Goal: Task Accomplishment & Management: Use online tool/utility

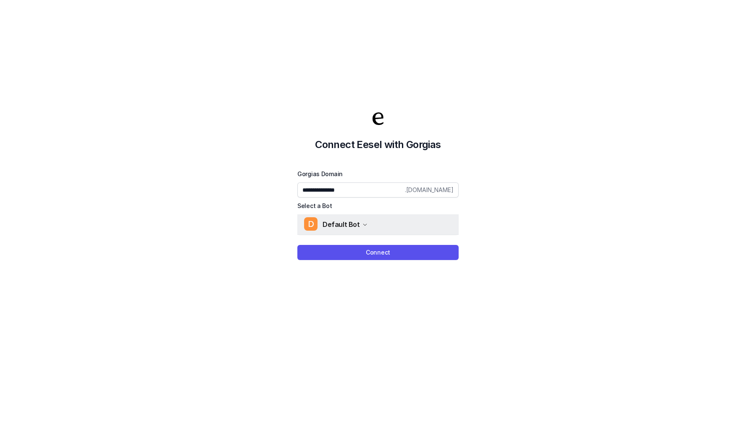
click at [355, 218] on div "D Default Bot" at bounding box center [335, 224] width 63 height 13
click at [360, 248] on link "D Default Bot" at bounding box center [364, 247] width 116 height 14
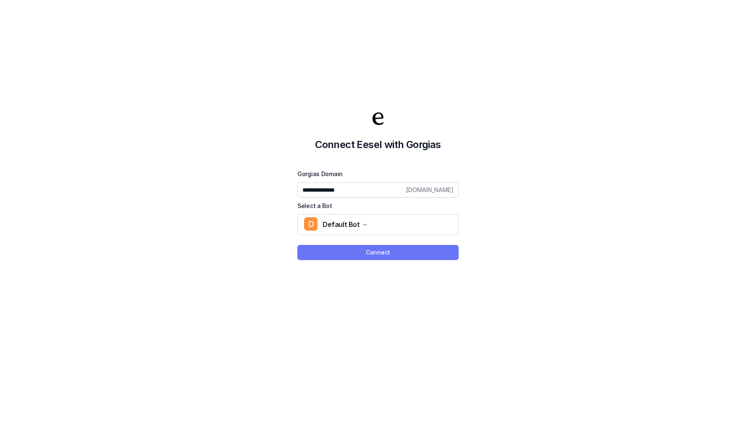
click at [395, 252] on button "Connect" at bounding box center [377, 252] width 161 height 15
click at [384, 250] on button "Connect" at bounding box center [377, 252] width 161 height 15
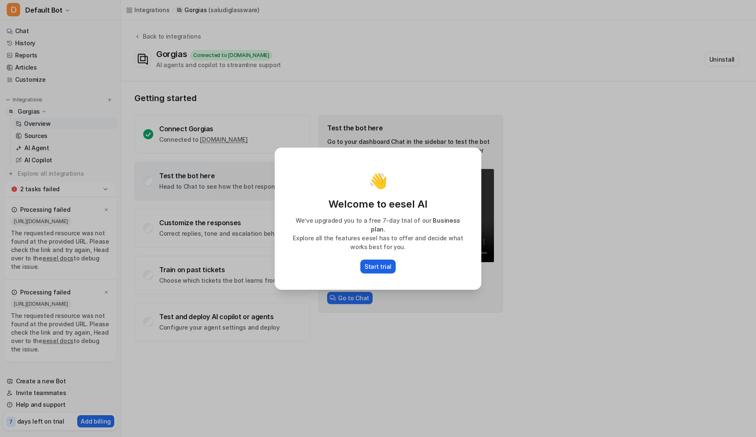
click at [374, 262] on p "Start trial" at bounding box center [377, 266] width 27 height 9
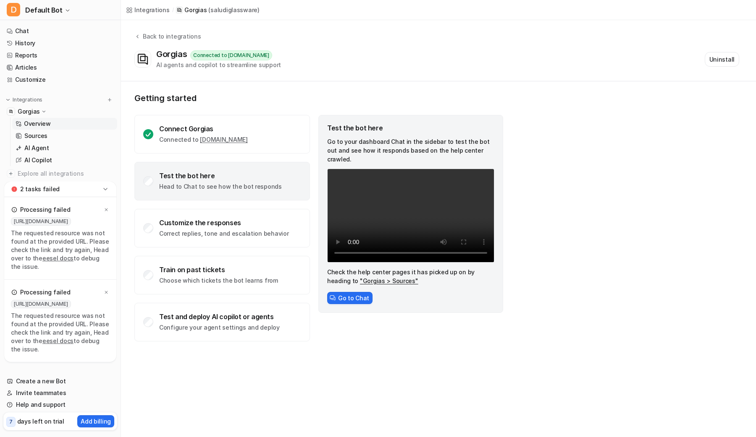
click at [384, 206] on video "Your browser does not support the video tag." at bounding box center [410, 216] width 167 height 94
click at [394, 212] on video "Your browser does not support the video tag." at bounding box center [410, 216] width 167 height 94
click at [176, 183] on p "Head to Chat to see how the bot responds" at bounding box center [220, 187] width 123 height 8
click at [170, 181] on div "Test the bot here Head to Chat to see how the bot responds" at bounding box center [220, 181] width 123 height 19
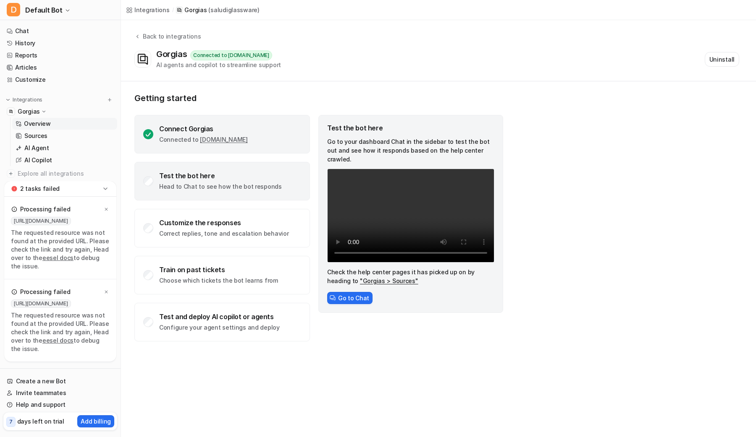
click at [232, 115] on div "Connect Gorgias Connected to saludiglassware.gorgias.com" at bounding box center [221, 134] width 175 height 39
click at [202, 185] on p "Head to Chat to see how the bot responds" at bounding box center [220, 187] width 123 height 8
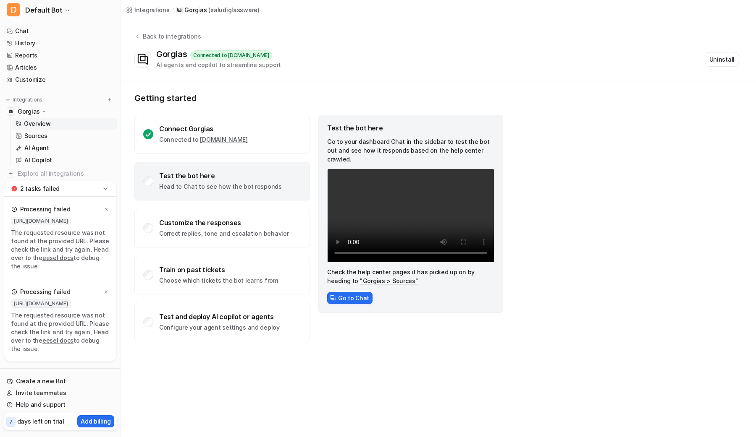
click at [411, 197] on video "Your browser does not support the video tag." at bounding box center [410, 216] width 167 height 94
click at [181, 211] on div "Customize the responses Correct replies, tone and escalation behavior" at bounding box center [221, 228] width 175 height 39
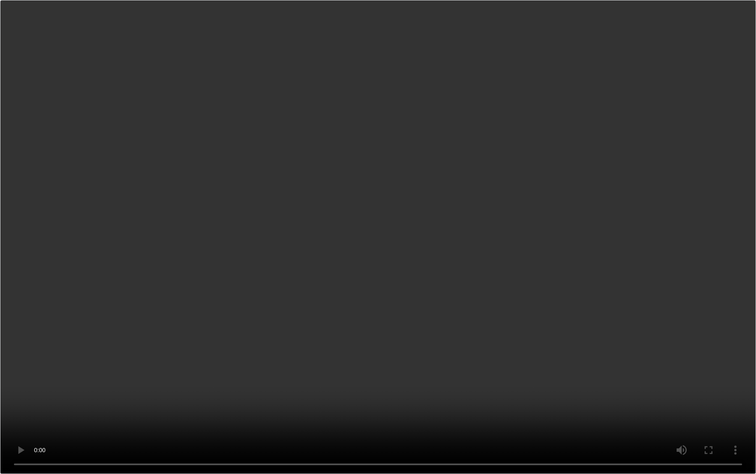
click at [200, 209] on video "Your browser does not support the video tag." at bounding box center [378, 237] width 756 height 474
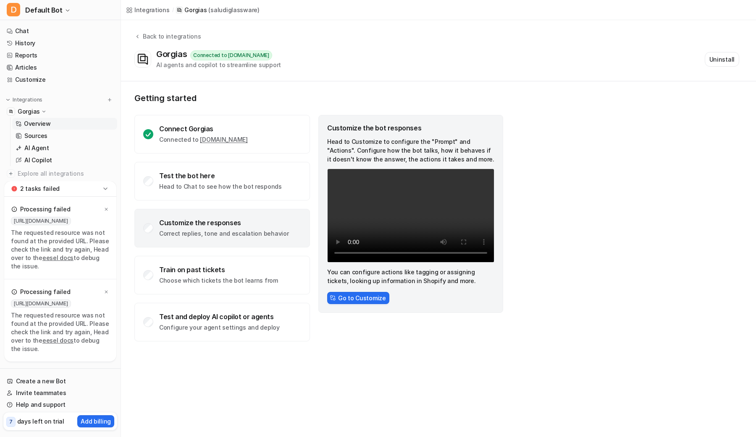
click at [413, 219] on video "Your browser does not support the video tag." at bounding box center [410, 216] width 167 height 94
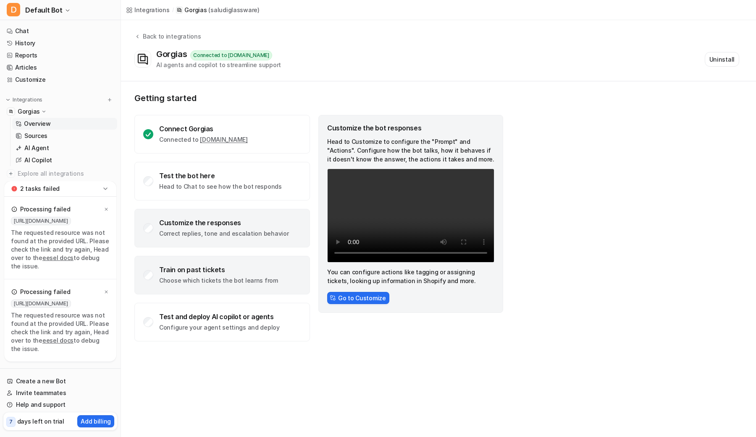
click at [201, 260] on div "Train on past tickets Choose which tickets the bot learns from" at bounding box center [221, 275] width 175 height 39
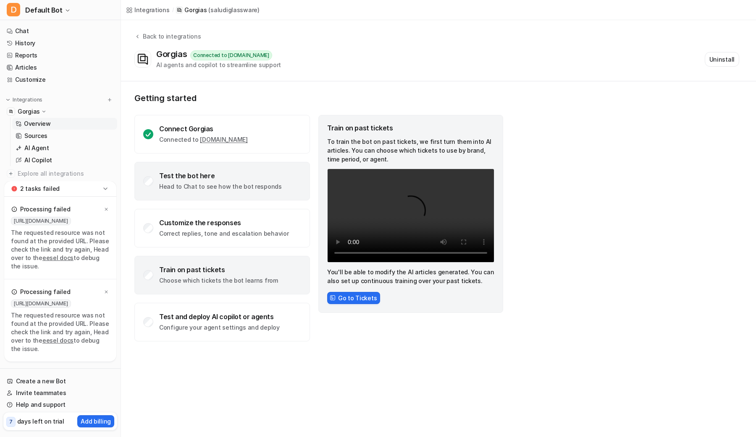
click at [231, 195] on div "Test the bot here Head to Chat to see how the bot responds" at bounding box center [221, 181] width 175 height 39
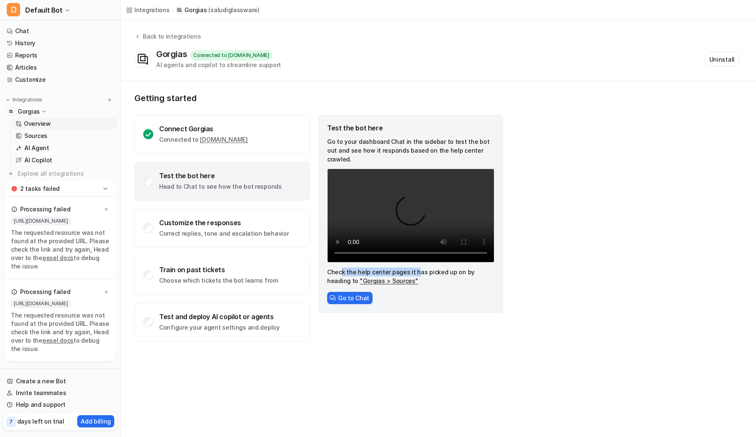
drag, startPoint x: 343, startPoint y: 263, endPoint x: 430, endPoint y: 271, distance: 87.6
click at [424, 269] on p "Check the help center pages it has picked up on by heading to "Gorgias > Source…" at bounding box center [410, 277] width 167 height 18
click at [432, 272] on p "Check the help center pages it has picked up on by heading to "Gorgias > Source…" at bounding box center [410, 277] width 167 height 18
click at [366, 277] on link ""Gorgias > Sources"" at bounding box center [389, 280] width 58 height 7
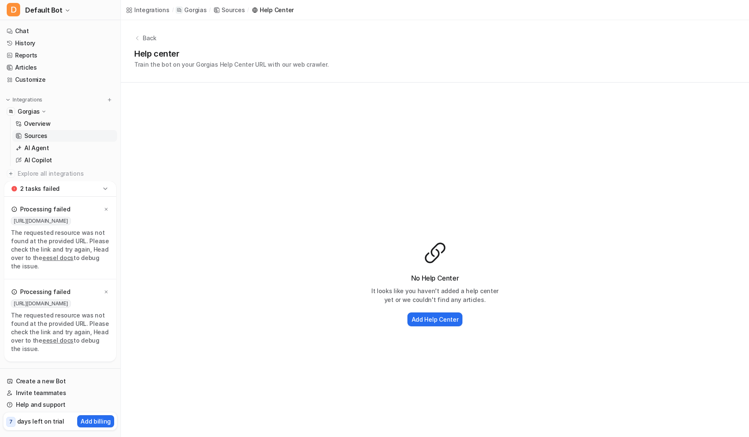
click at [136, 39] on icon at bounding box center [137, 38] width 6 height 6
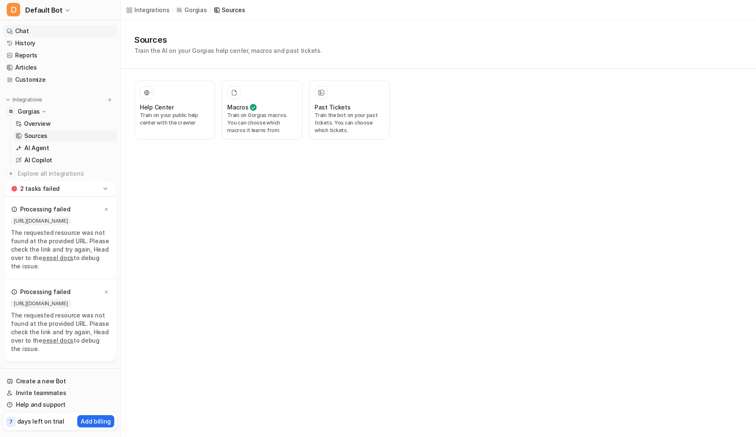
click at [29, 31] on link "Chat" at bounding box center [60, 31] width 114 height 12
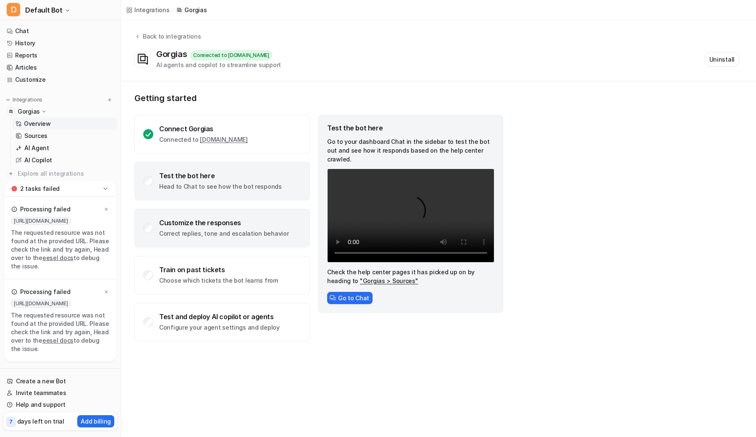
click at [242, 222] on div "Customize the responses" at bounding box center [223, 223] width 129 height 8
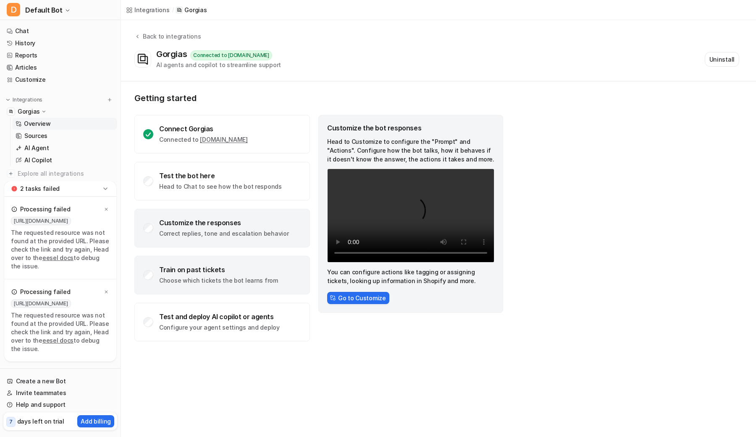
click at [254, 271] on div "Train on past tickets" at bounding box center [218, 270] width 119 height 8
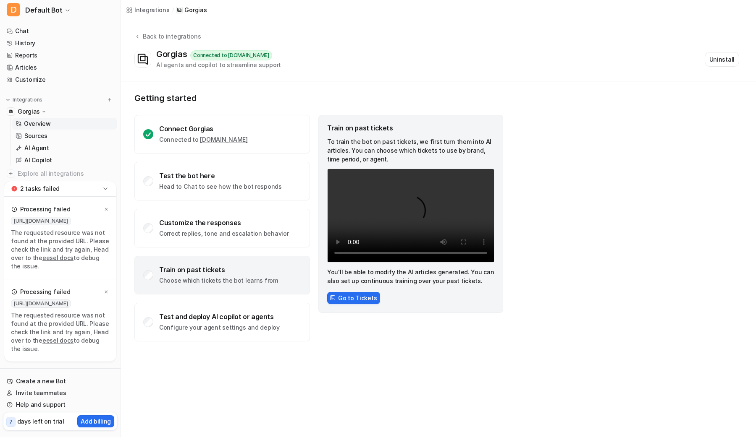
click at [227, 301] on div "Connect Gorgias Connected to saludiglassware.gorgias.com Test the bot here Head…" at bounding box center [221, 228] width 175 height 227
click at [225, 317] on div "Test and deploy AI copilot or agents" at bounding box center [219, 317] width 120 height 8
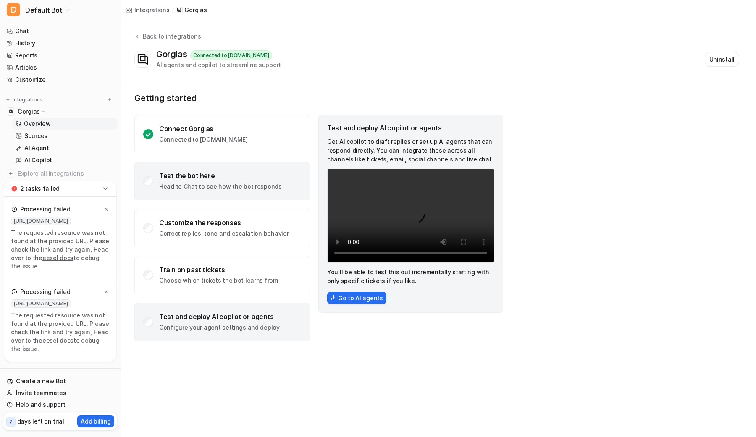
click at [208, 167] on div "Test the bot here Head to Chat to see how the bot responds" at bounding box center [221, 181] width 175 height 39
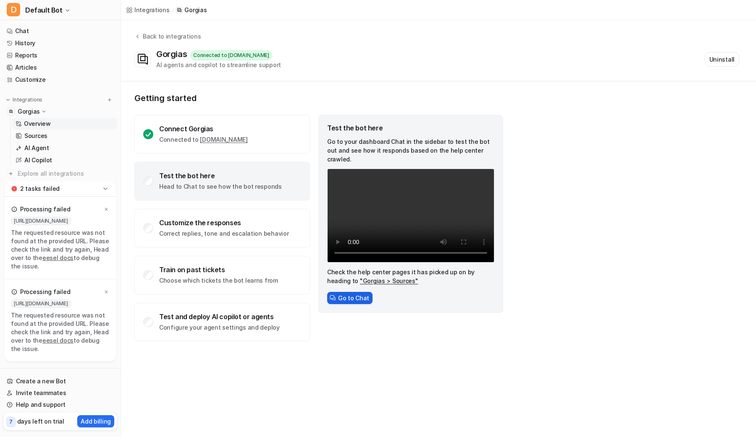
click at [361, 292] on button "Go to Chat" at bounding box center [349, 298] width 45 height 12
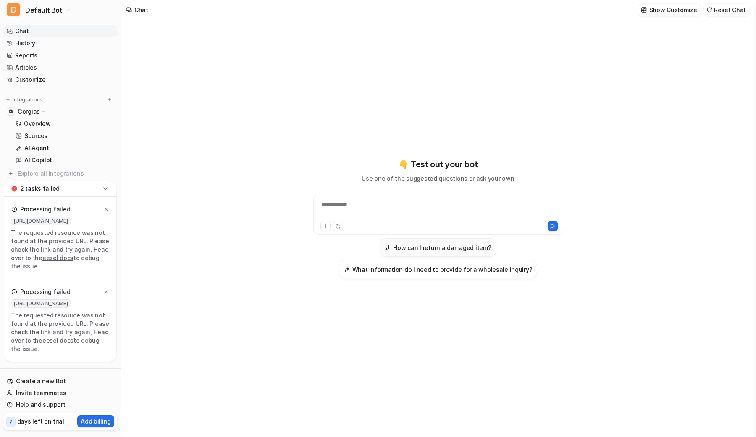
click at [421, 246] on h3 "How can I return a damaged item?" at bounding box center [442, 247] width 98 height 9
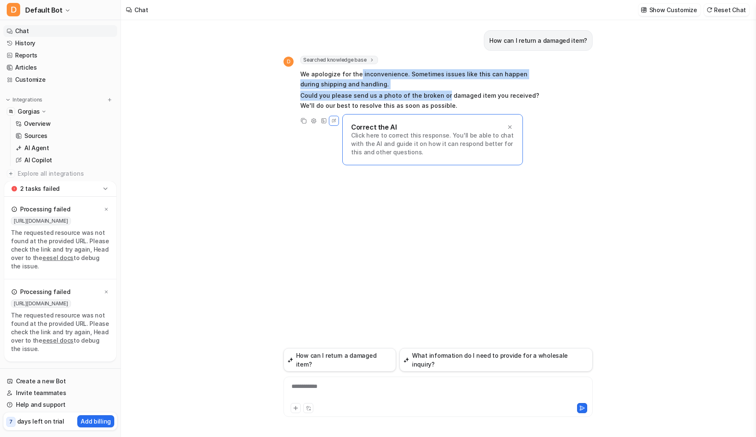
drag, startPoint x: 357, startPoint y: 76, endPoint x: 442, endPoint y: 102, distance: 88.7
click at [441, 101] on span "We apologize for the inconvenience. Sometimes issues like this can happen durin…" at bounding box center [423, 90] width 246 height 45
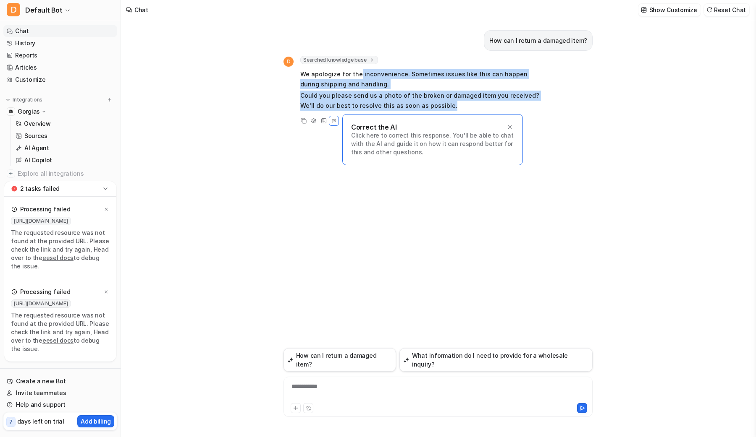
click at [442, 102] on p "Could you please send us a photo of the broken or damaged item you received? We…" at bounding box center [423, 101] width 246 height 20
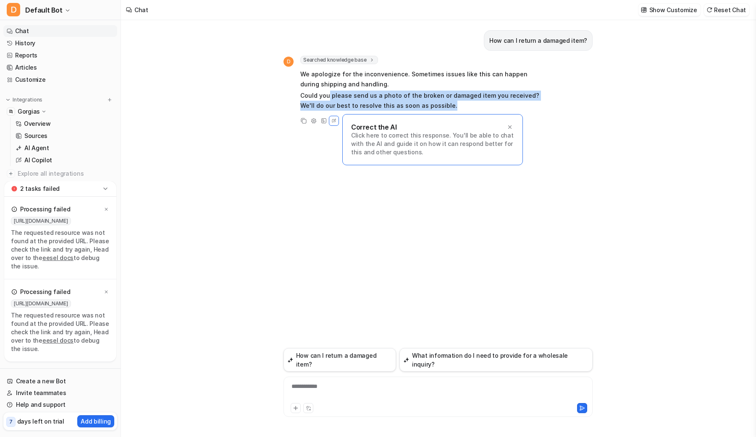
drag, startPoint x: 443, startPoint y: 102, endPoint x: 328, endPoint y: 94, distance: 115.3
click at [328, 94] on p "Could you please send us a photo of the broken or damaged item you received? We…" at bounding box center [423, 101] width 246 height 20
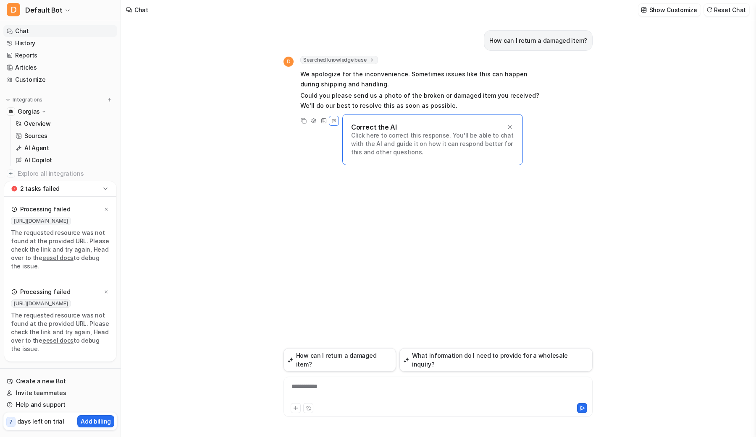
click at [369, 137] on p "Click here to correct this response. You'll be able to chat with the AI and gui…" at bounding box center [432, 143] width 163 height 25
drag, startPoint x: 379, startPoint y: 126, endPoint x: 419, endPoint y: 138, distance: 41.7
click at [414, 135] on div "Correct the AI Click here to correct this response. You'll be able to chat with…" at bounding box center [432, 139] width 181 height 51
click at [422, 140] on p "Click here to correct this response. You'll be able to chat with the AI and gui…" at bounding box center [432, 143] width 163 height 25
drag, startPoint x: 364, startPoint y: 137, endPoint x: 410, endPoint y: 144, distance: 46.7
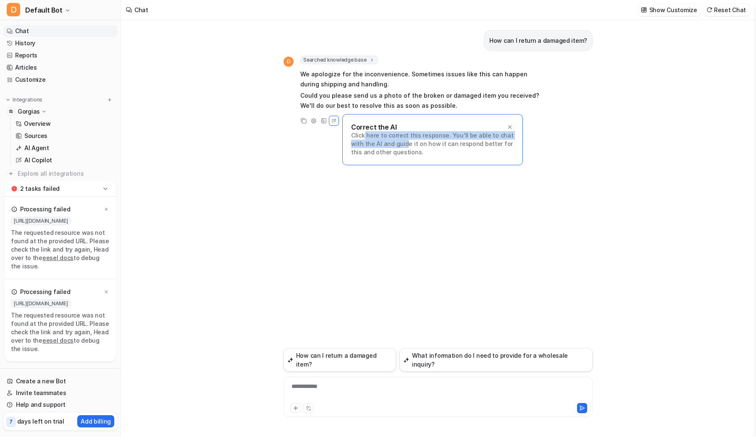
click at [403, 143] on p "Click here to correct this response. You'll be able to chat with the AI and gui…" at bounding box center [432, 143] width 163 height 25
drag, startPoint x: 413, startPoint y: 144, endPoint x: 418, endPoint y: 149, distance: 6.6
click at [413, 144] on p "Click here to correct this response. You'll be able to chat with the AI and gui…" at bounding box center [432, 143] width 163 height 25
click at [478, 361] on button "What information do I need to provide for a wholesale inquiry?" at bounding box center [495, 360] width 193 height 24
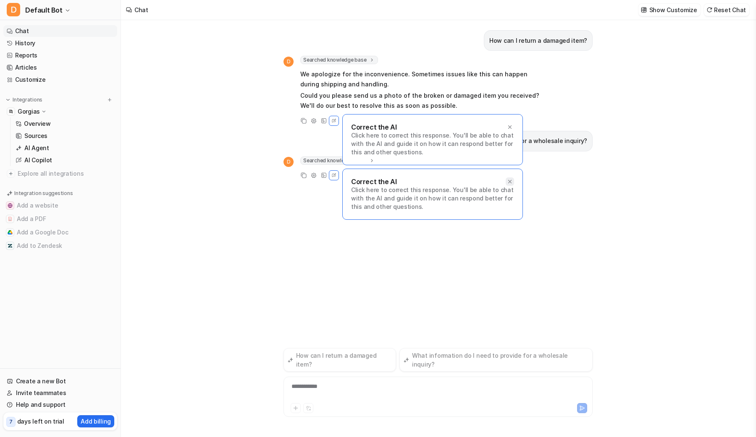
click at [513, 183] on div "Correct the AI Click here to correct this response. You'll be able to chat with…" at bounding box center [432, 194] width 181 height 51
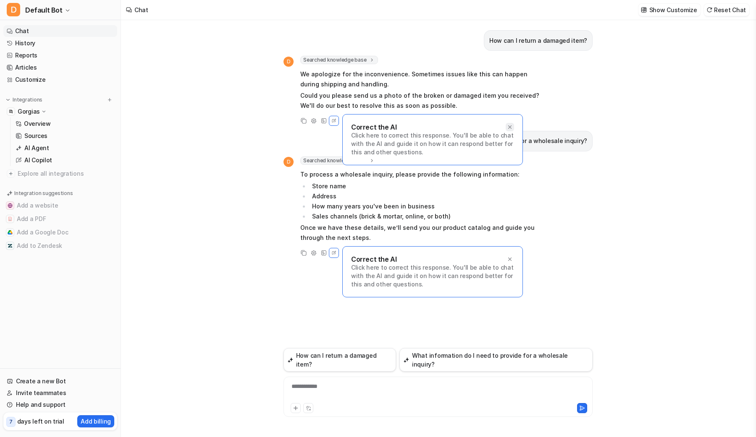
click at [509, 126] on icon at bounding box center [509, 126] width 3 height 3
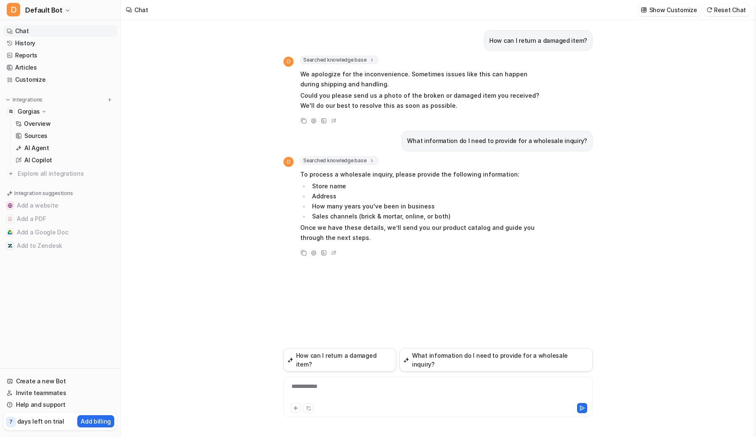
click at [327, 175] on p "To process a wholesale inquiry, please provide the following information:" at bounding box center [423, 175] width 246 height 10
click at [315, 254] on icon at bounding box center [314, 253] width 6 height 6
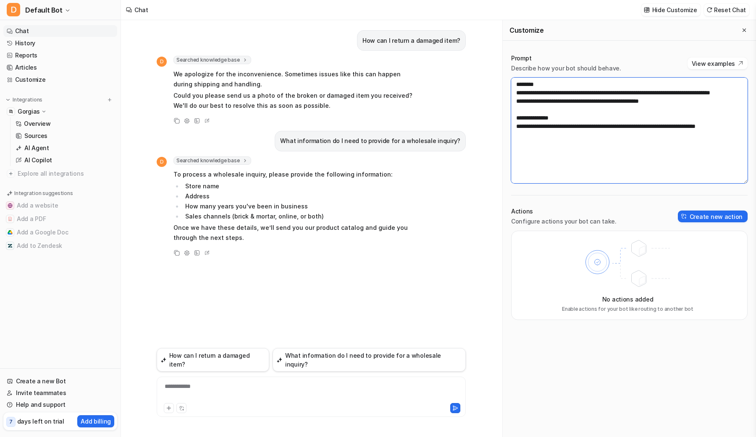
drag, startPoint x: 627, startPoint y: 128, endPoint x: 617, endPoint y: 123, distance: 12.0
click at [627, 128] on textarea "**********" at bounding box center [629, 131] width 236 height 106
drag, startPoint x: 548, startPoint y: 94, endPoint x: 640, endPoint y: 105, distance: 92.6
click at [629, 104] on textarea "**********" at bounding box center [629, 131] width 236 height 106
drag, startPoint x: 640, startPoint y: 105, endPoint x: 659, endPoint y: 107, distance: 19.4
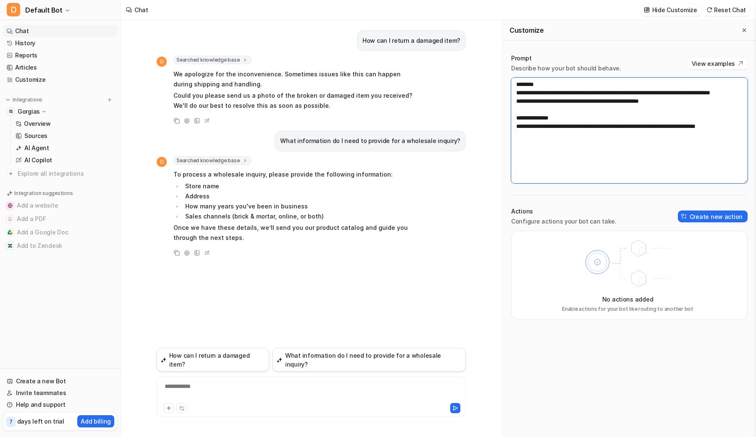
click at [640, 105] on textarea "**********" at bounding box center [629, 131] width 236 height 106
click at [731, 60] on button "View examples" at bounding box center [717, 64] width 60 height 12
drag, startPoint x: 524, startPoint y: 126, endPoint x: 576, endPoint y: 147, distance: 55.9
click at [571, 145] on textarea "**********" at bounding box center [629, 131] width 236 height 106
click at [576, 147] on textarea "**********" at bounding box center [629, 131] width 236 height 106
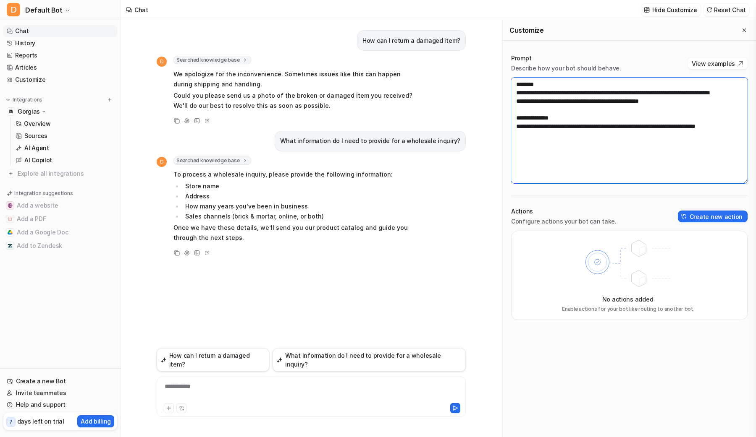
drag, startPoint x: 625, startPoint y: 147, endPoint x: 502, endPoint y: 111, distance: 127.3
click at [503, 111] on div "**********" at bounding box center [628, 187] width 253 height 283
click at [502, 110] on div "**********" at bounding box center [438, 228] width 635 height 417
click at [210, 257] on icon at bounding box center [207, 253] width 8 height 11
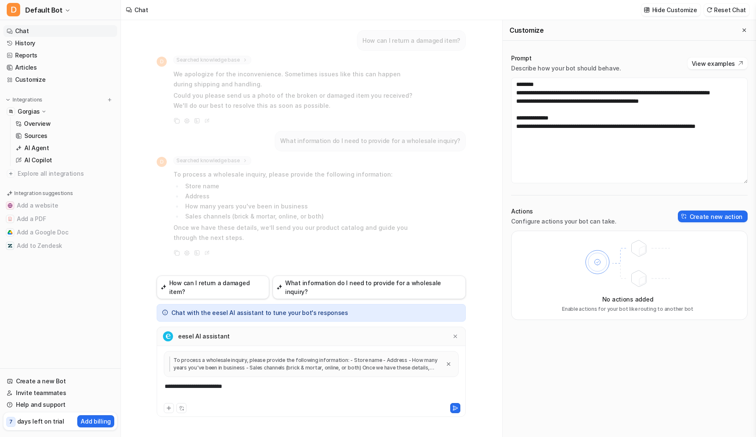
click at [359, 340] on div "eesel AI assistant" at bounding box center [311, 336] width 309 height 19
click at [219, 310] on p "Chat with the eesel AI assistant to tune your bot's responses" at bounding box center [259, 313] width 177 height 8
drag, startPoint x: 211, startPoint y: 385, endPoint x: 216, endPoint y: 386, distance: 4.7
click at [213, 385] on div "**********" at bounding box center [311, 391] width 305 height 19
click at [246, 385] on div "**********" at bounding box center [311, 391] width 305 height 19
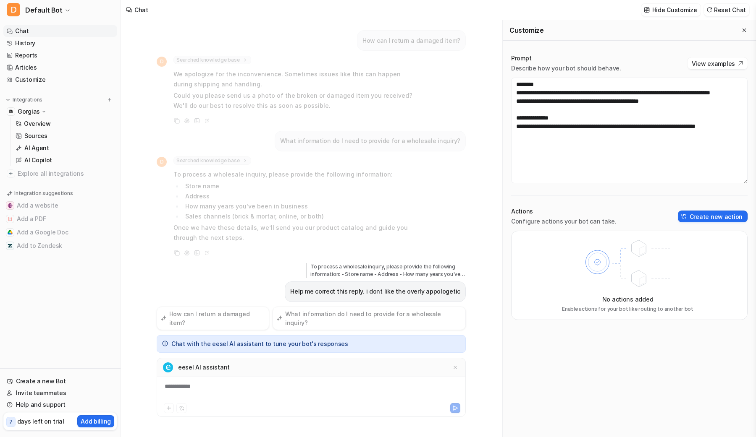
scroll to position [12, 0]
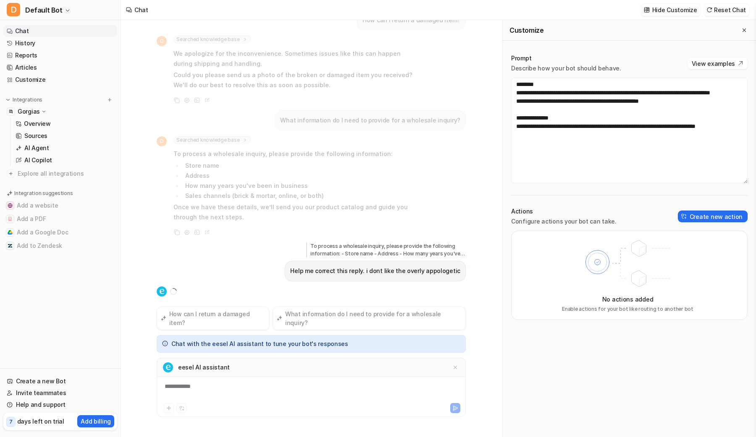
click at [246, 367] on div "eesel AI assistant" at bounding box center [311, 367] width 309 height 19
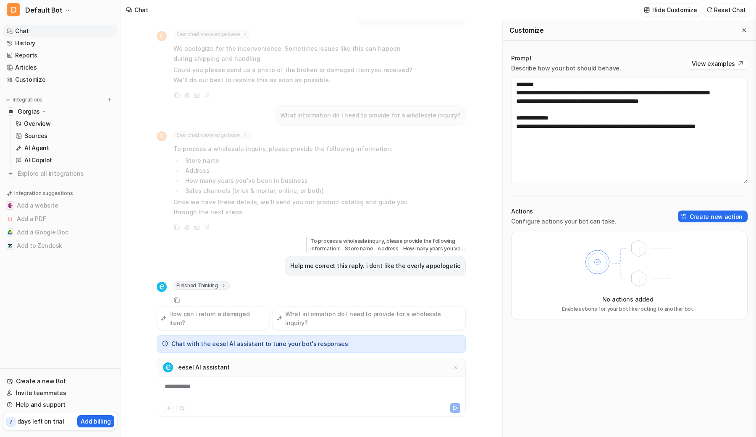
scroll to position [48, 0]
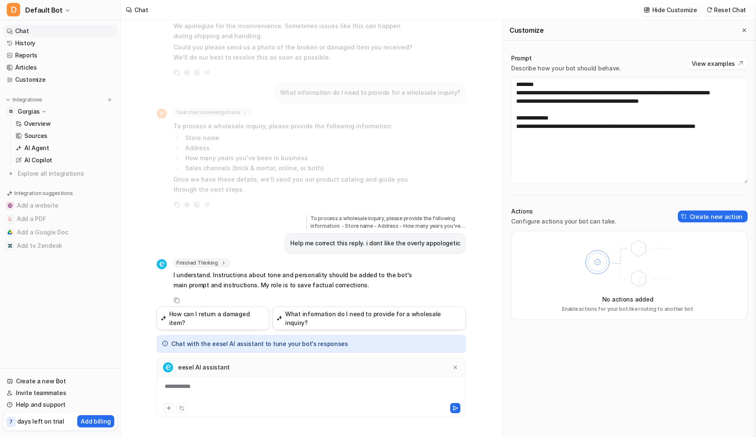
drag, startPoint x: 338, startPoint y: 283, endPoint x: 358, endPoint y: 286, distance: 19.5
click at [355, 286] on p "I understand. Instructions about tone and personality should be added to the bo…" at bounding box center [296, 280] width 246 height 20
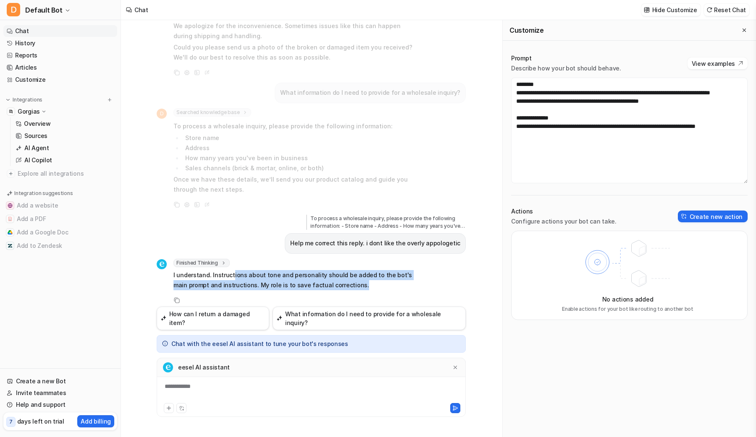
click at [359, 287] on p "I understand. Instructions about tone and personality should be added to the bo…" at bounding box center [296, 280] width 246 height 20
drag, startPoint x: 357, startPoint y: 287, endPoint x: 268, endPoint y: 268, distance: 90.6
click at [267, 267] on div "Finished Thinking thought : "The user wants to correct the tone of a canned rep…" at bounding box center [296, 275] width 246 height 33
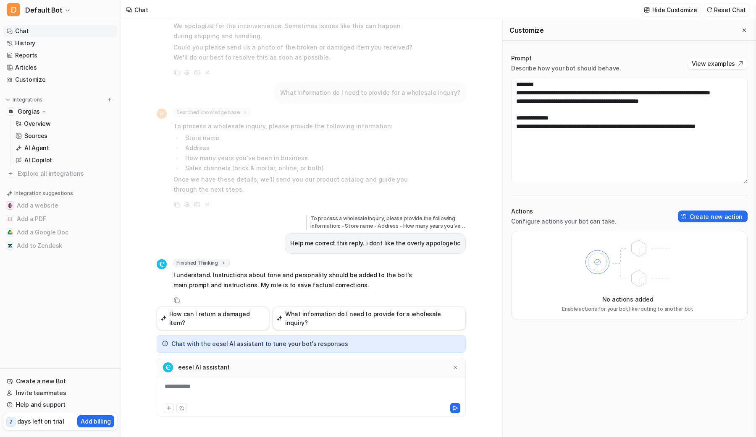
drag, startPoint x: 275, startPoint y: 270, endPoint x: 290, endPoint y: 275, distance: 15.0
click at [276, 270] on p "I understand. Instructions about tone and personality should be added to the bo…" at bounding box center [296, 280] width 246 height 20
click at [317, 285] on p "I understand. Instructions about tone and personality should be added to the bo…" at bounding box center [296, 280] width 246 height 20
click at [345, 289] on p "I understand. Instructions about tone and personality should be added to the bo…" at bounding box center [296, 280] width 246 height 20
click at [230, 394] on div "**********" at bounding box center [311, 391] width 305 height 19
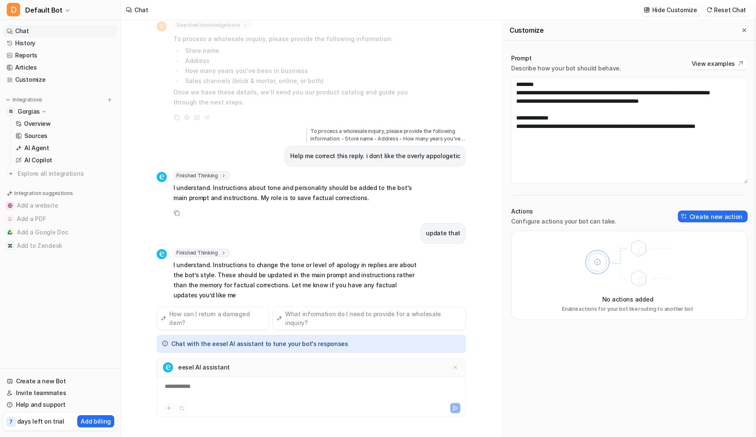
scroll to position [146, 0]
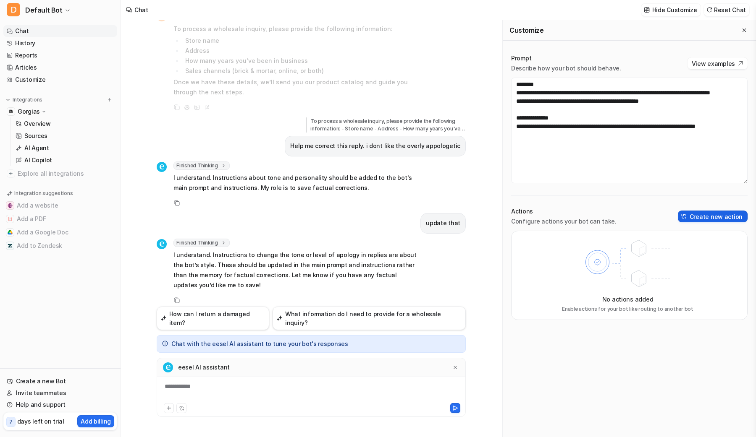
click at [706, 220] on button "Create new action" at bounding box center [713, 217] width 70 height 12
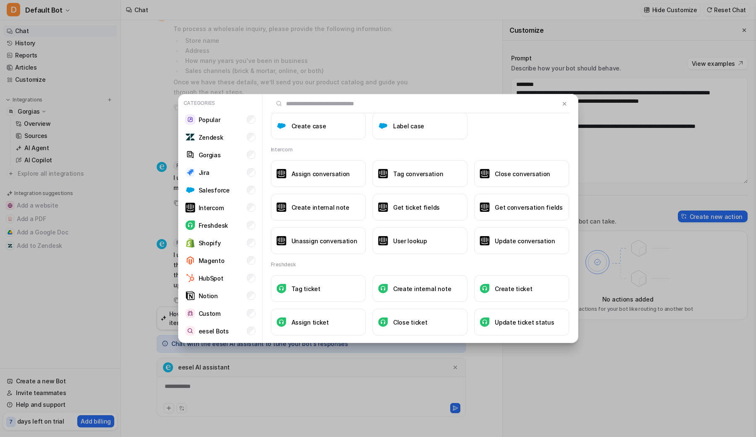
scroll to position [832, 0]
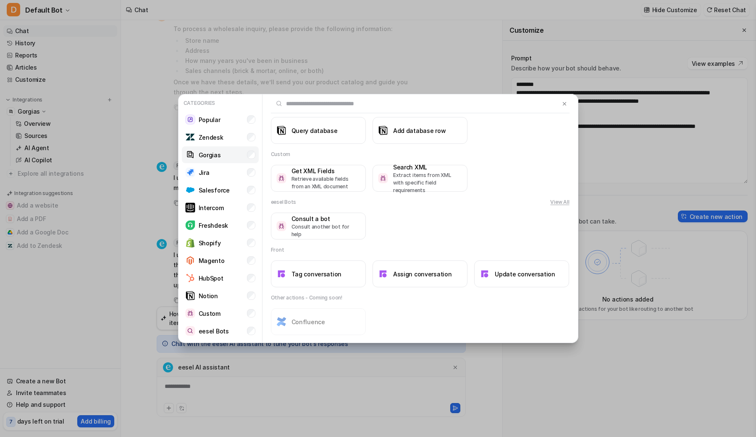
click at [210, 160] on div "Gorgias" at bounding box center [203, 155] width 36 height 10
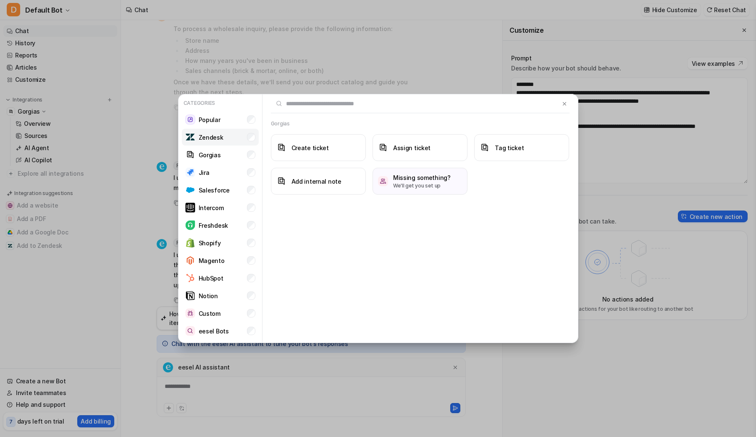
click at [221, 133] on p "Zendesk" at bounding box center [211, 137] width 25 height 9
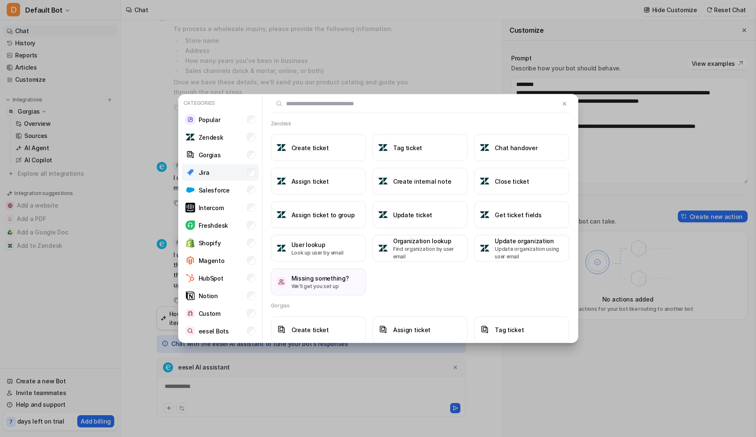
click at [215, 168] on li "Jira" at bounding box center [220, 172] width 77 height 17
drag, startPoint x: 220, startPoint y: 158, endPoint x: 217, endPoint y: 150, distance: 8.9
click at [220, 158] on li "Gorgias" at bounding box center [220, 155] width 77 height 17
click at [214, 142] on li "Zendesk" at bounding box center [220, 137] width 77 height 17
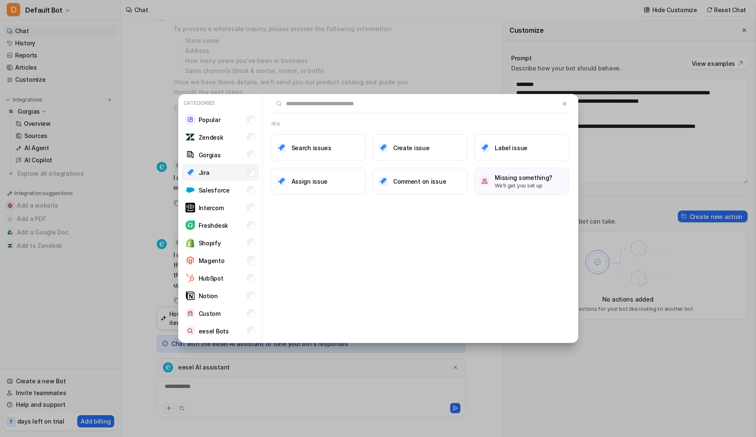
click at [216, 176] on li "Jira" at bounding box center [220, 172] width 77 height 17
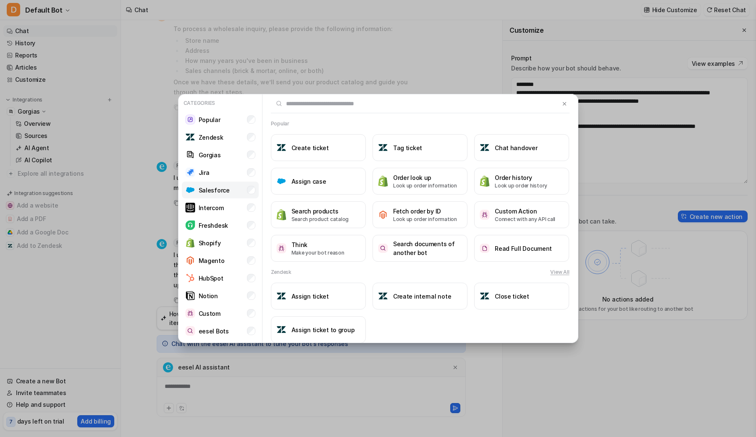
click at [212, 192] on p "Salesforce" at bounding box center [214, 190] width 31 height 9
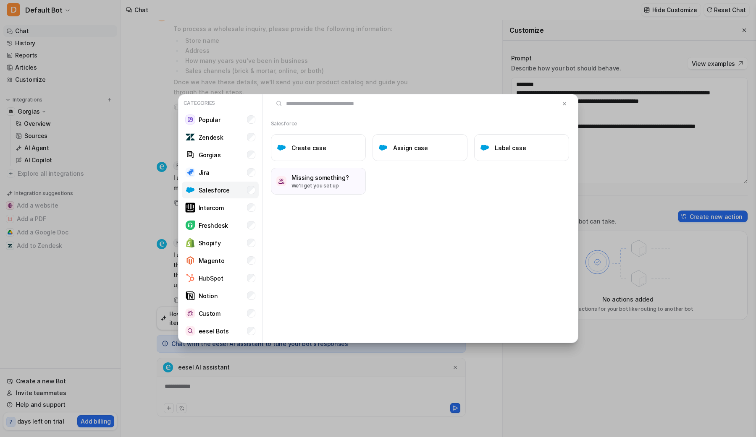
click at [212, 192] on p "Salesforce" at bounding box center [214, 190] width 31 height 9
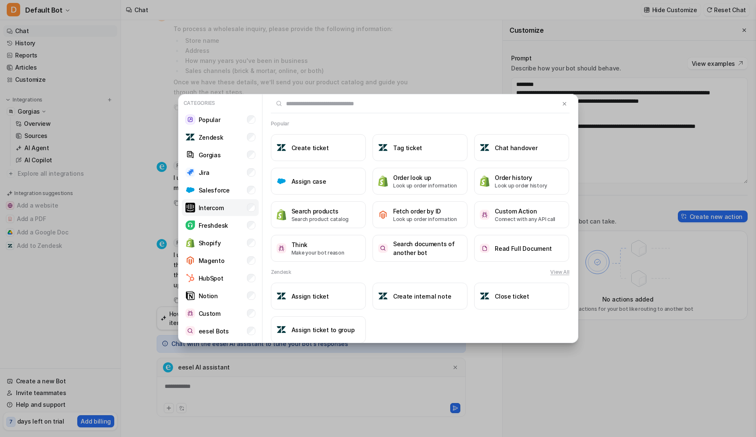
click at [207, 204] on p "Intercom" at bounding box center [211, 208] width 25 height 9
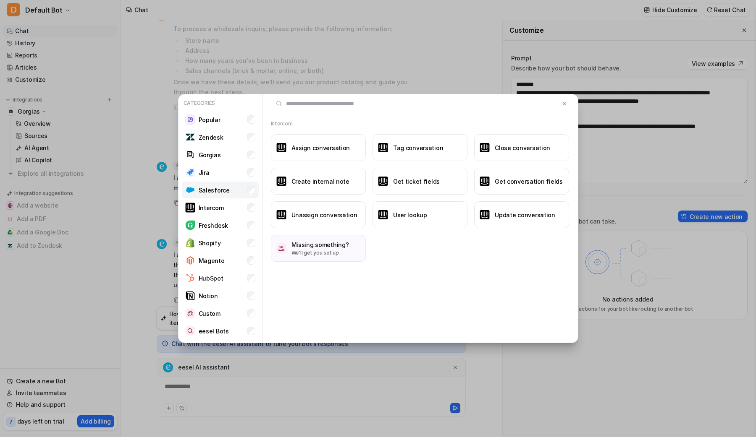
click at [213, 194] on div "Salesforce" at bounding box center [207, 190] width 44 height 10
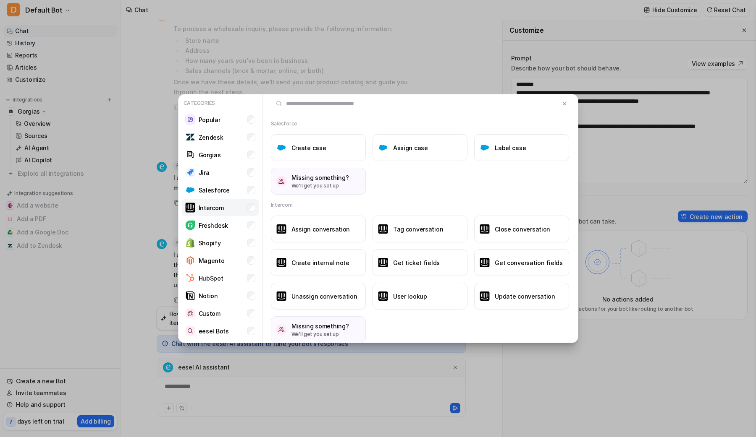
click at [217, 212] on div "Intercom" at bounding box center [204, 208] width 39 height 10
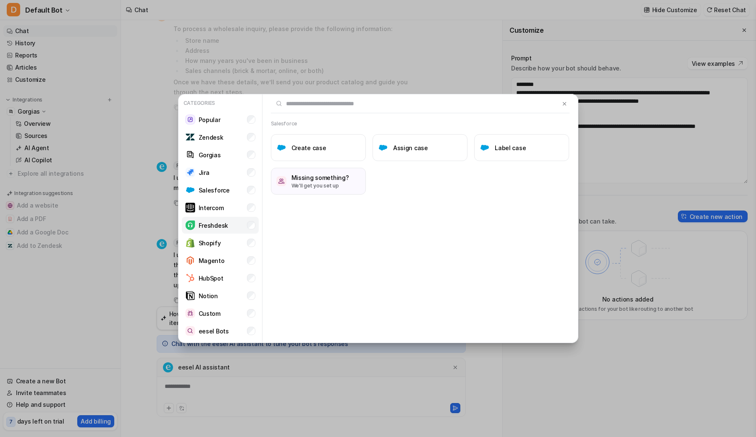
click at [215, 226] on p "Freshdesk" at bounding box center [213, 225] width 29 height 9
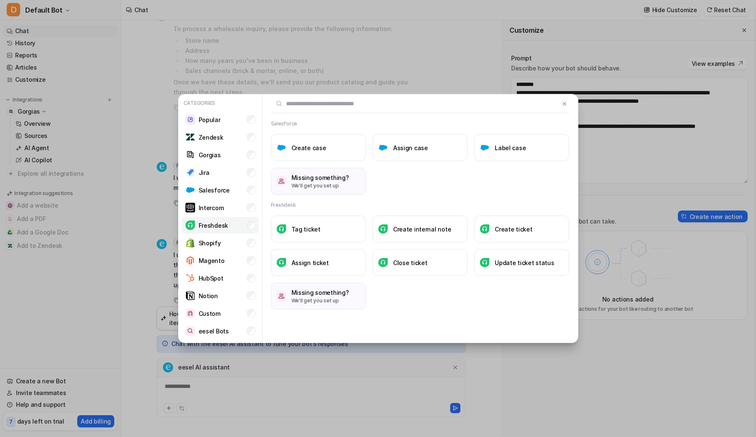
click at [228, 227] on li "Freshdesk" at bounding box center [220, 225] width 77 height 17
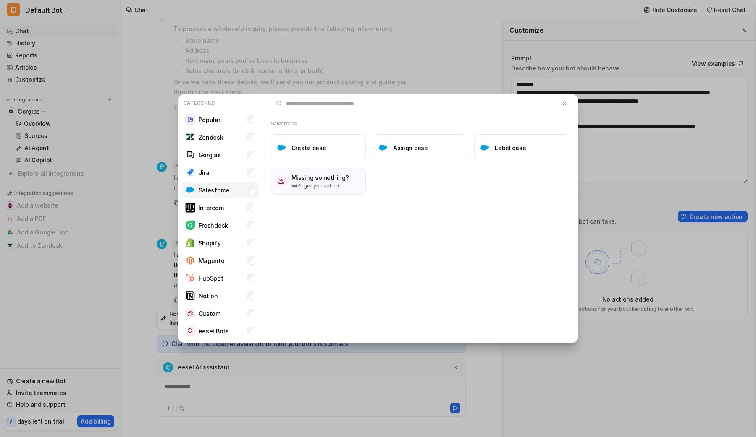
click at [220, 189] on p "Salesforce" at bounding box center [214, 190] width 31 height 9
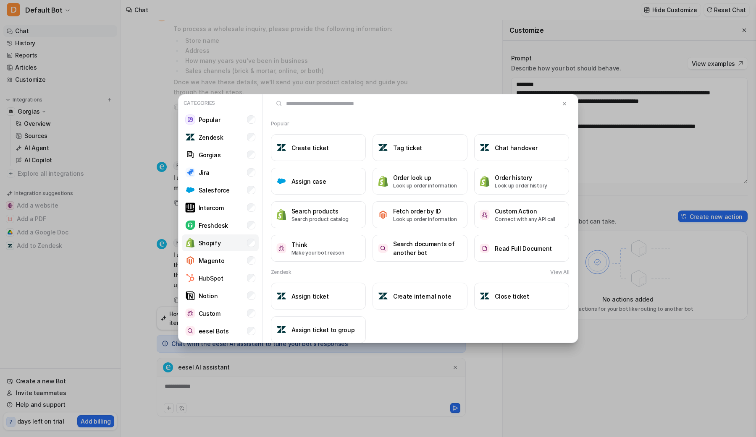
click at [212, 241] on p "Shopify" at bounding box center [210, 243] width 22 height 9
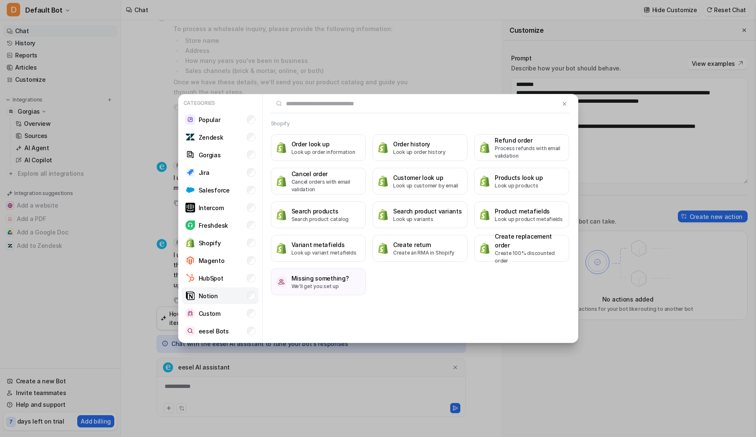
click at [216, 300] on li "Notion" at bounding box center [220, 296] width 77 height 17
click at [214, 309] on p "Custom" at bounding box center [210, 313] width 22 height 9
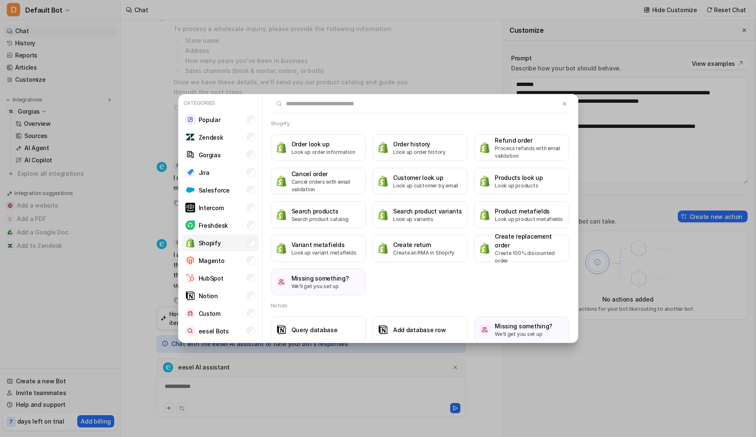
click at [199, 242] on p "Shopify" at bounding box center [210, 243] width 22 height 9
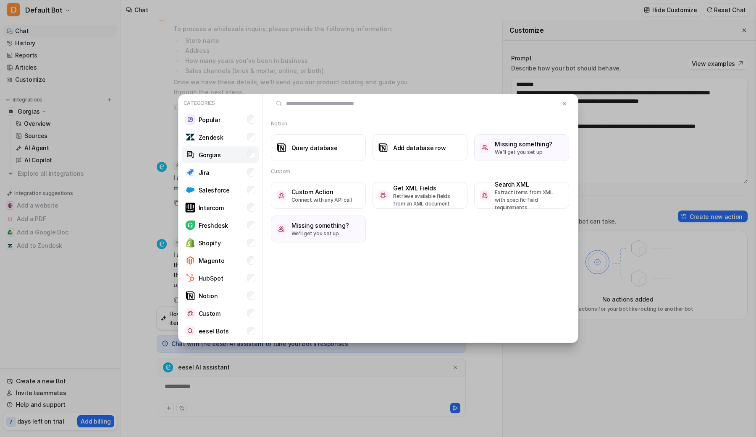
click at [215, 153] on p "Gorgias" at bounding box center [210, 155] width 22 height 9
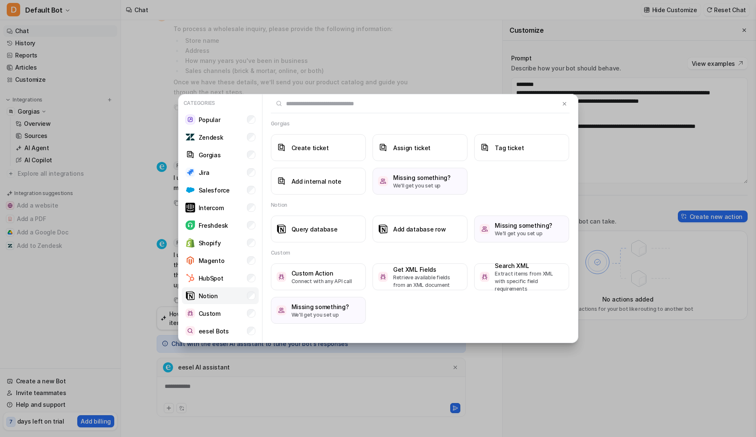
click at [219, 301] on li "Notion" at bounding box center [220, 296] width 77 height 17
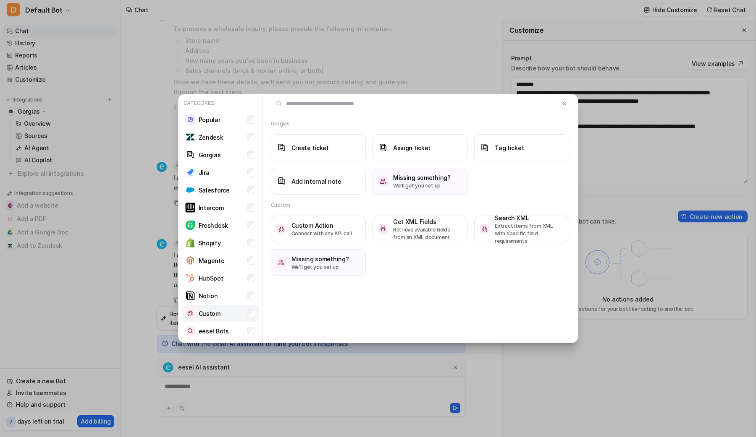
click at [218, 310] on p "Custom" at bounding box center [210, 313] width 22 height 9
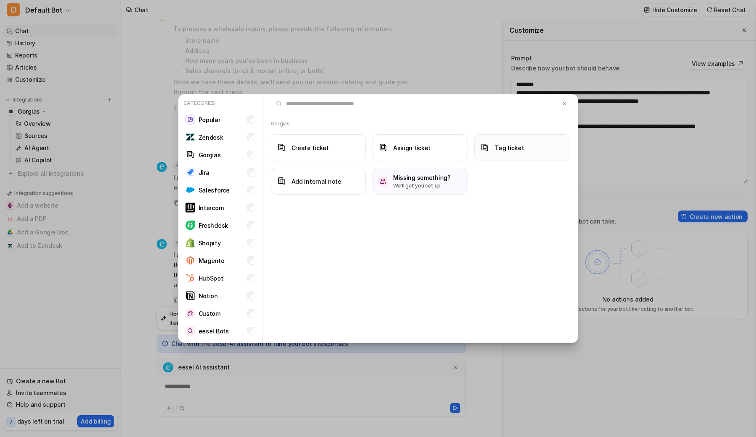
click at [508, 158] on button "Tag ticket" at bounding box center [521, 147] width 95 height 27
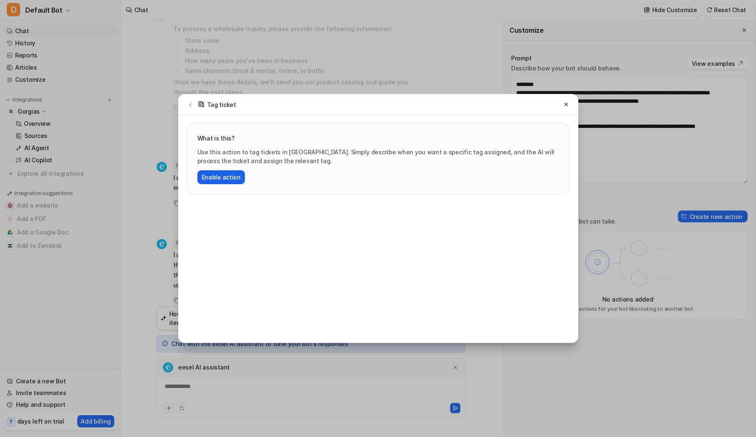
click at [231, 173] on button "Enable action" at bounding box center [220, 177] width 47 height 14
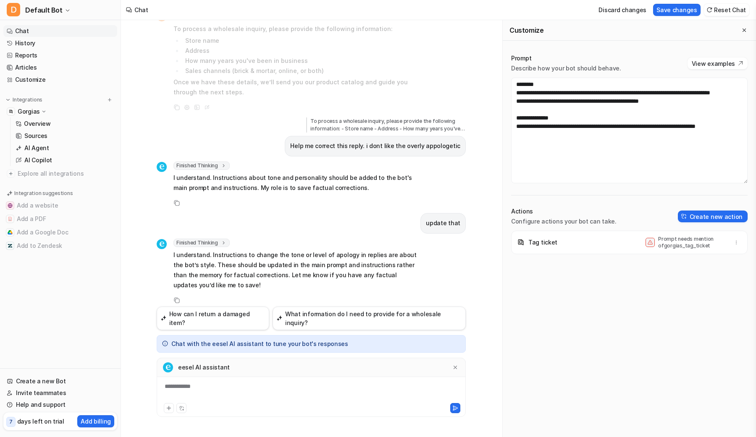
click at [655, 240] on div "Prompt needs mention of gorgias_tag_ticket" at bounding box center [685, 242] width 80 height 13
click at [728, 244] on div "Prompt needs mention of gorgias_tag_ticket" at bounding box center [693, 242] width 97 height 13
click at [733, 241] on icon "button" at bounding box center [736, 243] width 6 height 6
click at [625, 280] on div "Tag ticket Prompt needs mention of gorgias_tag_ticket Delete" at bounding box center [629, 264] width 236 height 67
click at [691, 10] on button "Save changes" at bounding box center [676, 10] width 47 height 12
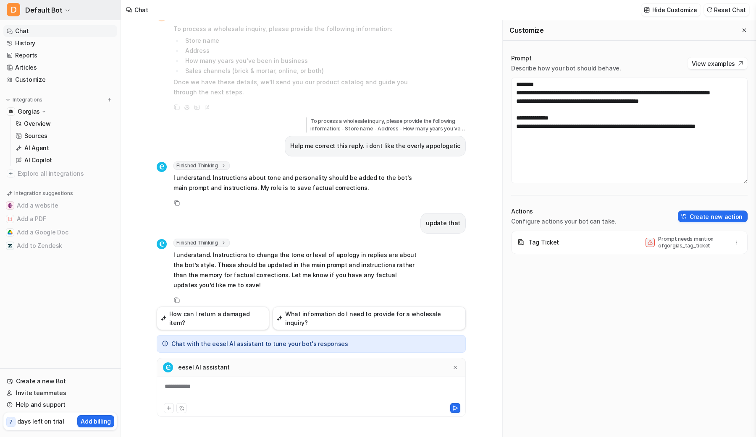
click at [56, 8] on span "Default Bot" at bounding box center [43, 10] width 37 height 12
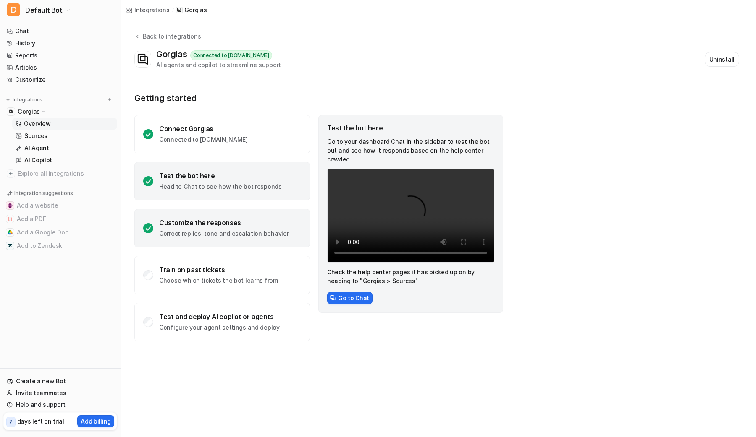
click at [216, 237] on p "Correct replies, tone and escalation behavior" at bounding box center [223, 234] width 129 height 8
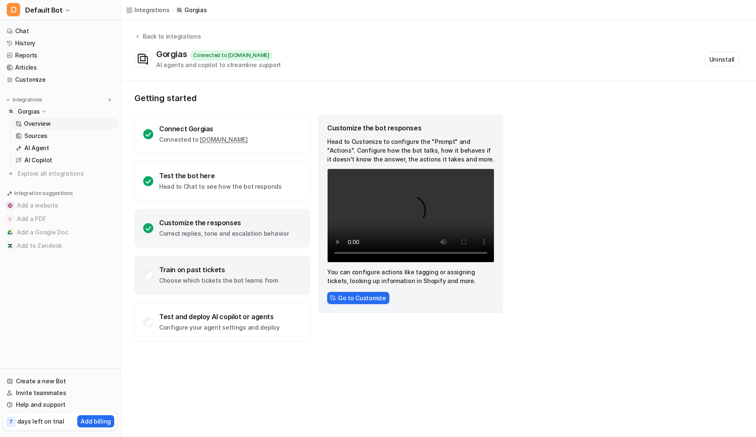
click at [222, 288] on div "Train on past tickets Choose which tickets the bot learns from" at bounding box center [221, 275] width 175 height 39
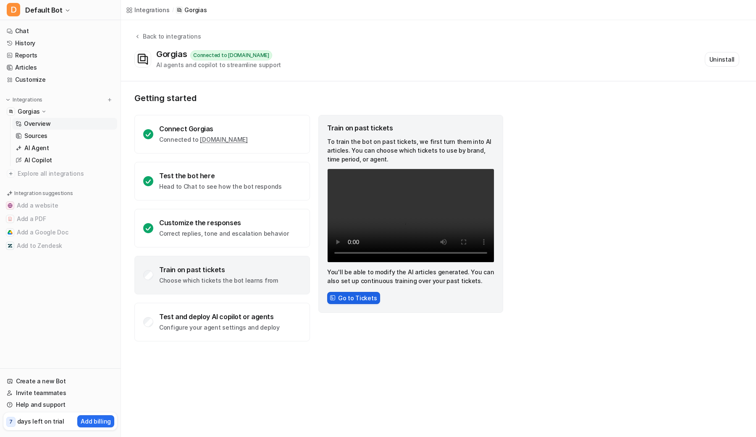
click at [351, 302] on button "Go to Tickets" at bounding box center [353, 298] width 53 height 12
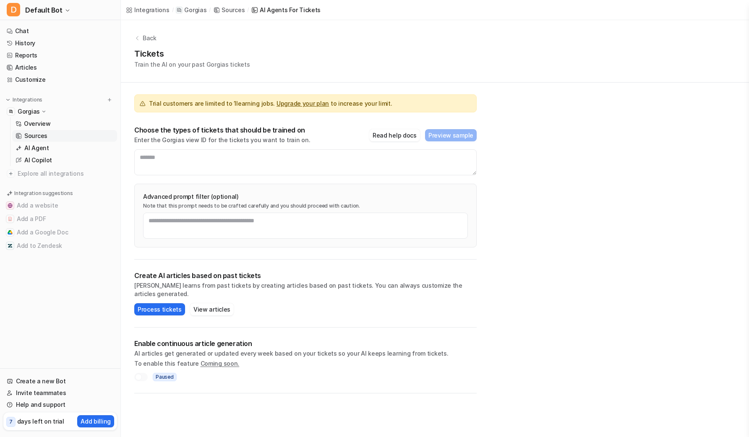
click at [355, 304] on div "Process tickets Please enter a valid query or view ID to process tickets. View …" at bounding box center [305, 310] width 343 height 12
drag, startPoint x: 233, startPoint y: 103, endPoint x: 285, endPoint y: 104, distance: 52.5
click at [283, 104] on span "Trial customers are limited to 1 learning jobs. Upgrade your plan to increase y…" at bounding box center [270, 103] width 243 height 9
click at [355, 105] on span "Trial customers are limited to 1 learning jobs. Upgrade your plan to increase y…" at bounding box center [270, 103] width 243 height 9
drag, startPoint x: 382, startPoint y: 107, endPoint x: 389, endPoint y: 109, distance: 7.3
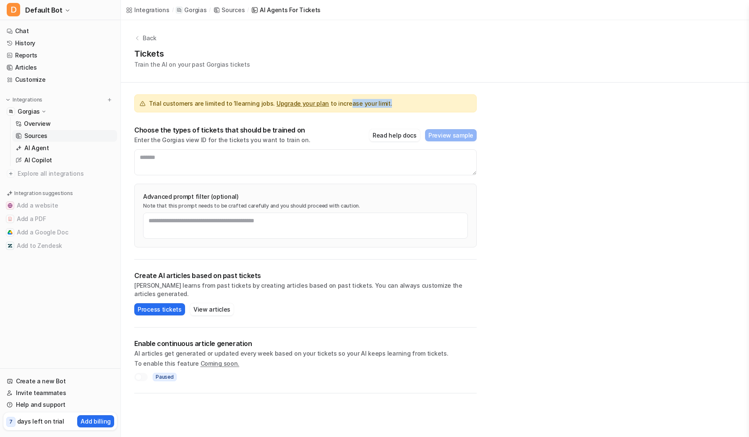
click at [389, 108] on div "Trial customers are limited to 1 learning jobs. Upgrade your plan to increase y…" at bounding box center [305, 103] width 343 height 18
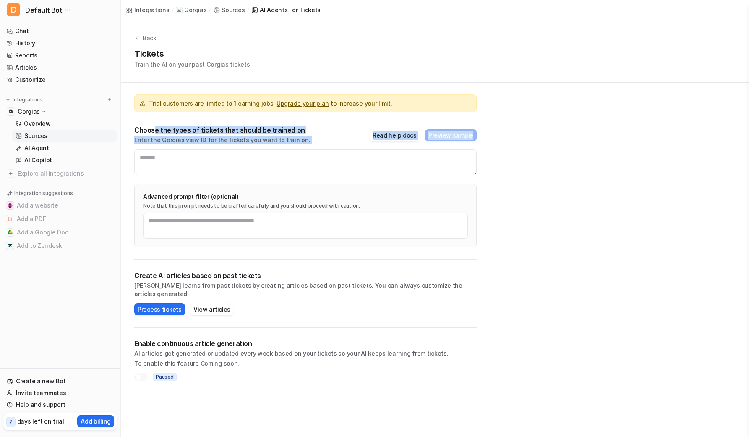
drag, startPoint x: 182, startPoint y: 135, endPoint x: 252, endPoint y: 154, distance: 72.5
click at [247, 151] on div "Choose the types of tickets that should be trained on Enter the Gorgias view ID…" at bounding box center [305, 151] width 343 height 50
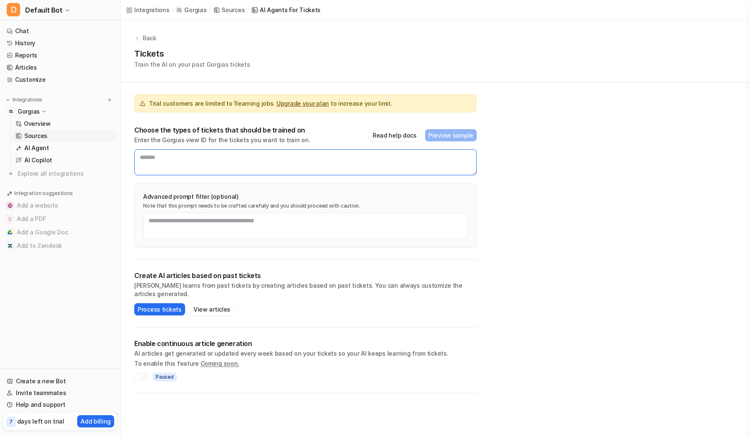
click at [252, 154] on textarea at bounding box center [305, 162] width 343 height 26
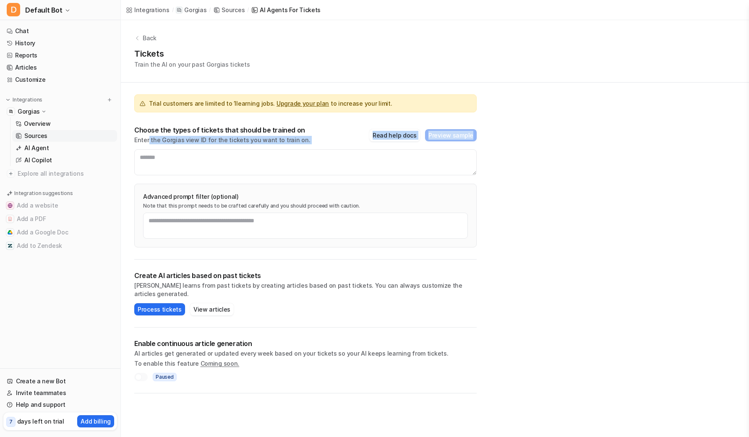
drag, startPoint x: 181, startPoint y: 143, endPoint x: 274, endPoint y: 149, distance: 92.5
click at [256, 147] on div "Choose the types of tickets that should be trained on Enter the Gorgias view ID…" at bounding box center [305, 151] width 343 height 50
click at [274, 149] on div "Choose the types of tickets that should be trained on Enter the Gorgias view ID…" at bounding box center [305, 151] width 343 height 50
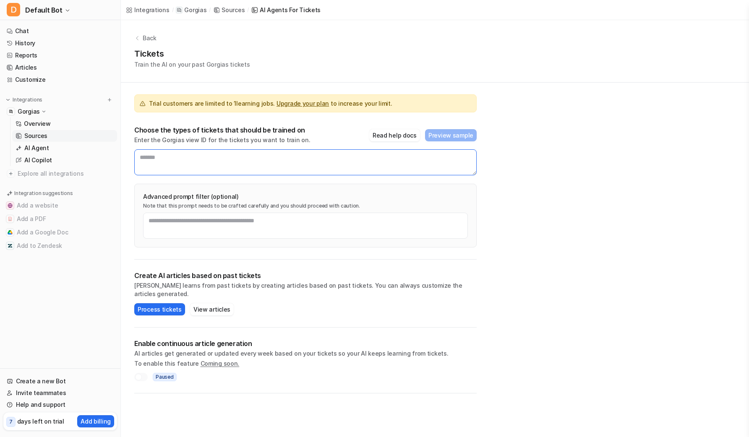
click at [236, 159] on textarea at bounding box center [305, 162] width 343 height 26
drag, startPoint x: 151, startPoint y: 196, endPoint x: 283, endPoint y: 214, distance: 133.9
click at [283, 214] on div "Advanced prompt filter (optional) Note that this prompt needs to be crafted car…" at bounding box center [305, 216] width 343 height 64
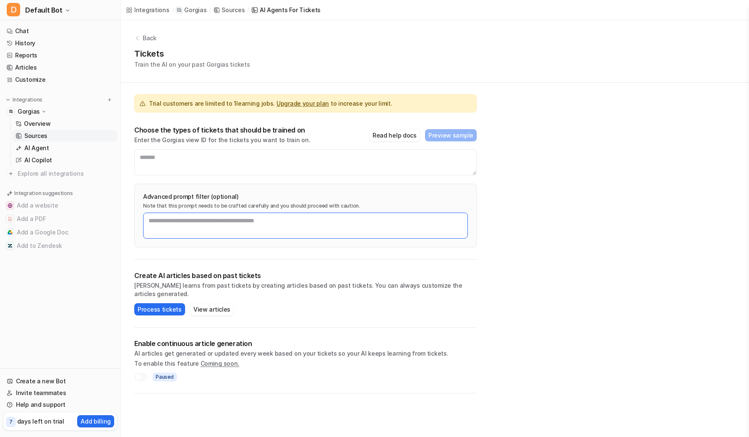
click at [285, 214] on textarea at bounding box center [305, 226] width 325 height 26
drag, startPoint x: 147, startPoint y: 205, endPoint x: 301, endPoint y: 215, distance: 154.8
click at [291, 209] on div "Advanced prompt filter (optional) Note that this prompt needs to be crafted car…" at bounding box center [305, 216] width 343 height 64
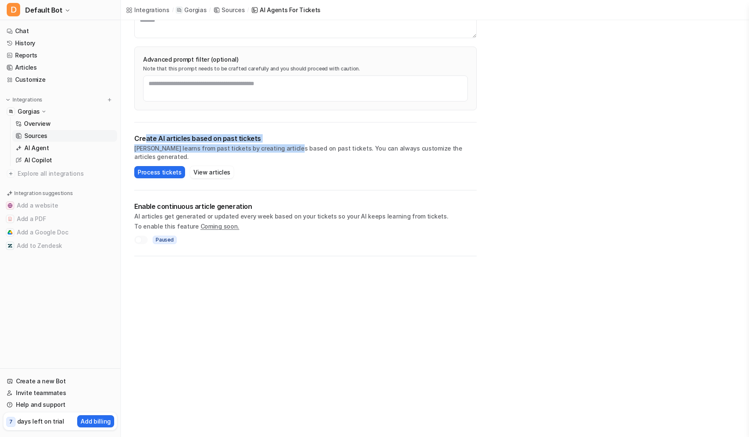
drag, startPoint x: 211, startPoint y: 139, endPoint x: 297, endPoint y: 147, distance: 86.8
click at [297, 147] on div "Create AI articles based on past tickets AI learns from past tickets by creatin…" at bounding box center [305, 147] width 343 height 27
click at [298, 147] on p "AI learns from past tickets by creating articles based on past tickets. You can…" at bounding box center [305, 152] width 343 height 17
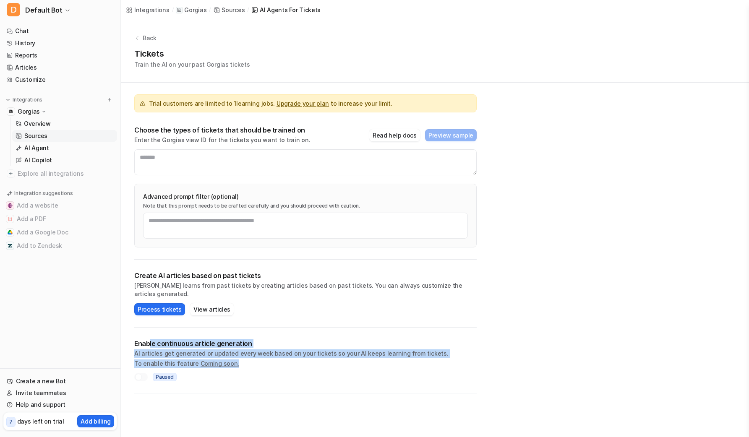
drag, startPoint x: 150, startPoint y: 332, endPoint x: 295, endPoint y: 354, distance: 146.5
click at [291, 353] on div "Enable continuous article generation AI articles get generated or updated every…" at bounding box center [305, 354] width 343 height 29
click at [295, 360] on p "To enable this feature Coming soon." at bounding box center [305, 364] width 343 height 8
drag, startPoint x: 138, startPoint y: 348, endPoint x: 385, endPoint y: 351, distance: 247.3
click at [379, 350] on p "AI articles get generated or updated every week based on your tickets so your A…" at bounding box center [305, 354] width 343 height 8
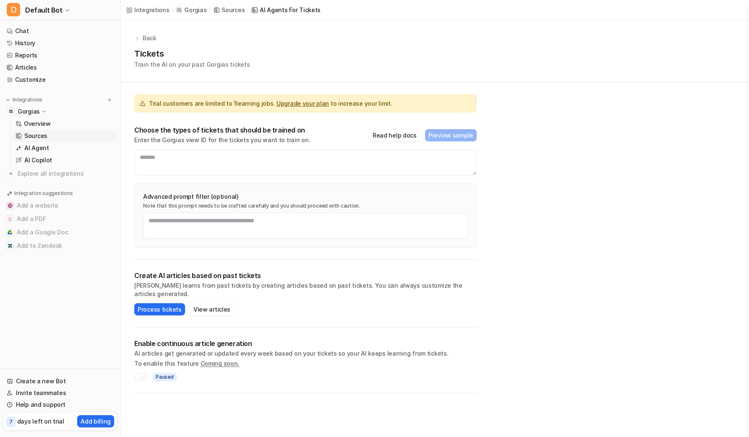
click at [390, 360] on p "To enable this feature Coming soon." at bounding box center [305, 364] width 343 height 8
click at [138, 374] on div at bounding box center [138, 377] width 7 height 7
click at [223, 121] on div "Trial customers are limited to 1 learning jobs. Upgrade your plan to increase y…" at bounding box center [305, 171] width 343 height 177
click at [226, 123] on div "Trial customers are limited to 1 learning jobs. Upgrade your plan to increase y…" at bounding box center [305, 171] width 343 height 177
click at [152, 149] on div "Choose the types of tickets that should be trained on Enter the Gorgias view ID…" at bounding box center [305, 151] width 343 height 50
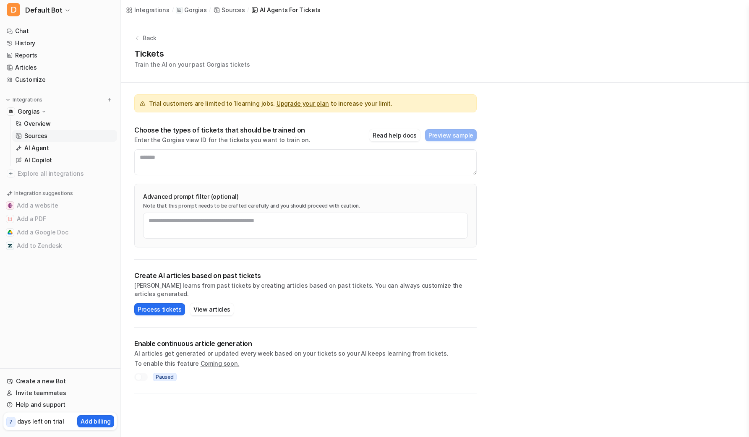
drag, startPoint x: 170, startPoint y: 144, endPoint x: 243, endPoint y: 149, distance: 73.2
click at [243, 149] on div "Choose the types of tickets that should be trained on Enter the Gorgias view ID…" at bounding box center [305, 151] width 343 height 50
drag, startPoint x: 275, startPoint y: 143, endPoint x: 154, endPoint y: 139, distance: 120.5
click at [154, 139] on p "Enter the Gorgias view ID for the tickets you want to train on." at bounding box center [222, 140] width 176 height 8
click at [152, 139] on p "Enter the Gorgias view ID for the tickets you want to train on." at bounding box center [222, 140] width 176 height 8
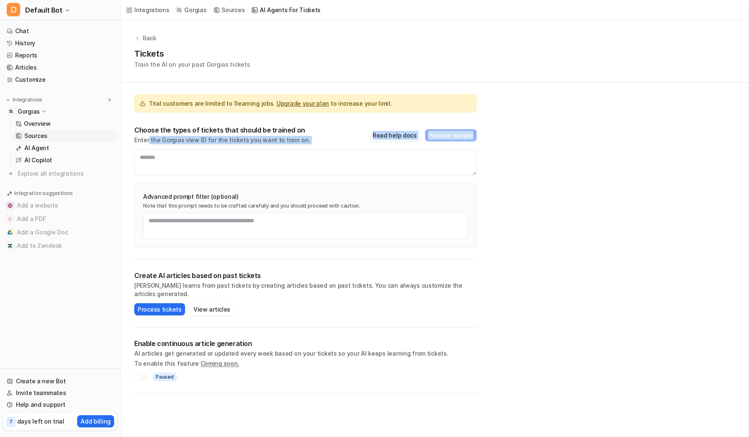
drag, startPoint x: 149, startPoint y: 141, endPoint x: 237, endPoint y: 149, distance: 88.5
click at [215, 146] on div "Choose the types of tickets that should be trained on Enter the Gorgias view ID…" at bounding box center [305, 151] width 343 height 50
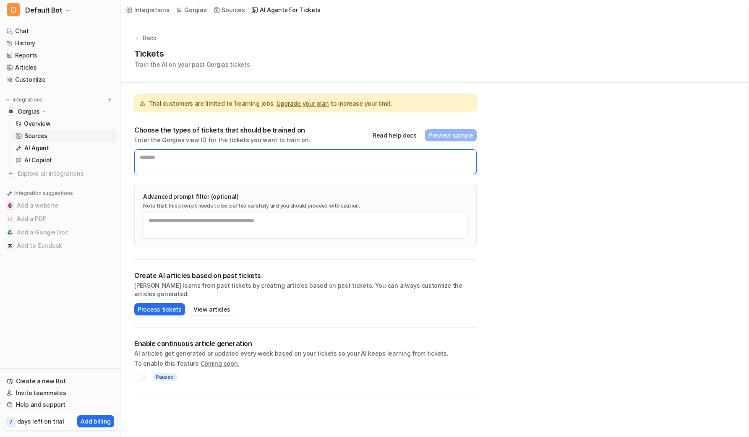
click at [255, 157] on textarea at bounding box center [305, 162] width 343 height 26
click at [146, 37] on p "Back" at bounding box center [150, 38] width 14 height 9
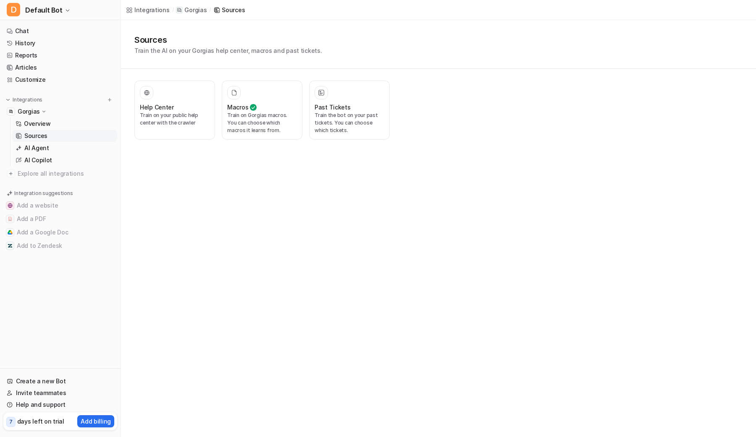
click at [188, 12] on p "Gorgias" at bounding box center [195, 10] width 22 height 8
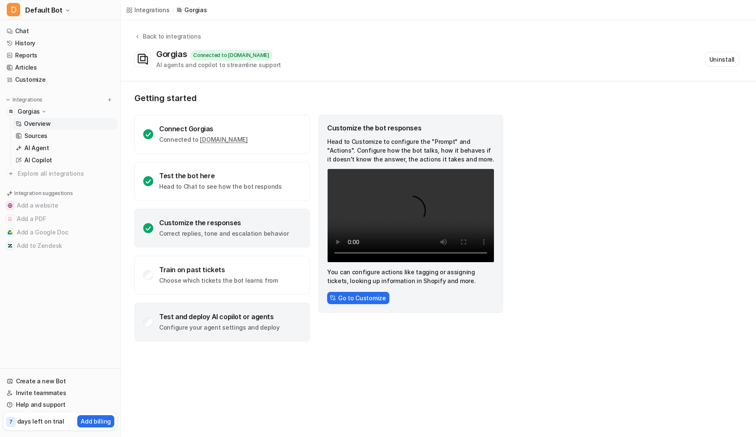
click at [217, 330] on p "Configure your agent settings and deploy" at bounding box center [219, 328] width 120 height 8
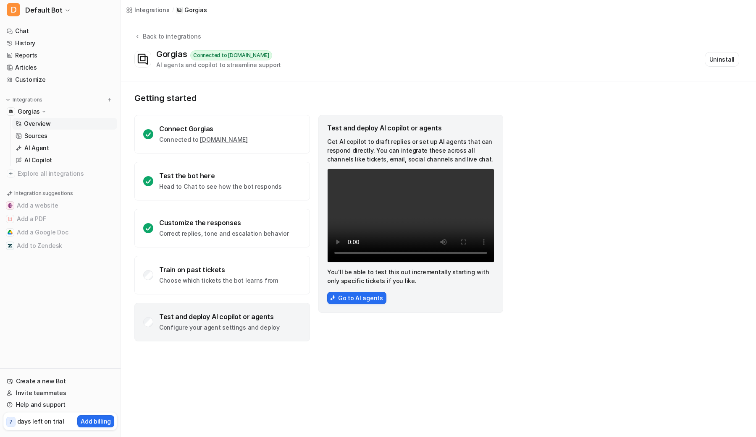
click at [403, 214] on video "Your browser does not support the video tag." at bounding box center [410, 216] width 167 height 94
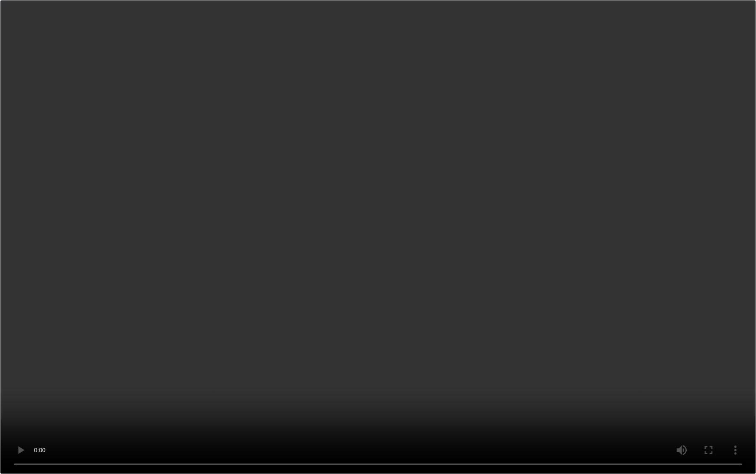
click at [280, 375] on video "Your browser does not support the video tag." at bounding box center [378, 237] width 756 height 474
click at [372, 182] on video "Your browser does not support the video tag." at bounding box center [378, 237] width 756 height 474
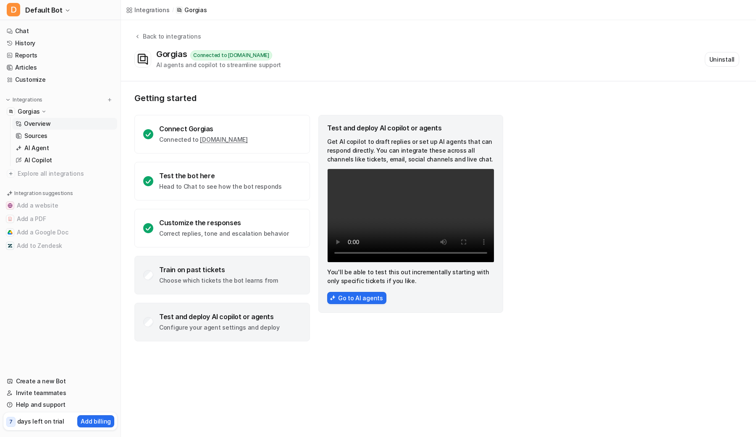
click at [237, 282] on p "Choose which tickets the bot learns from" at bounding box center [218, 281] width 119 height 8
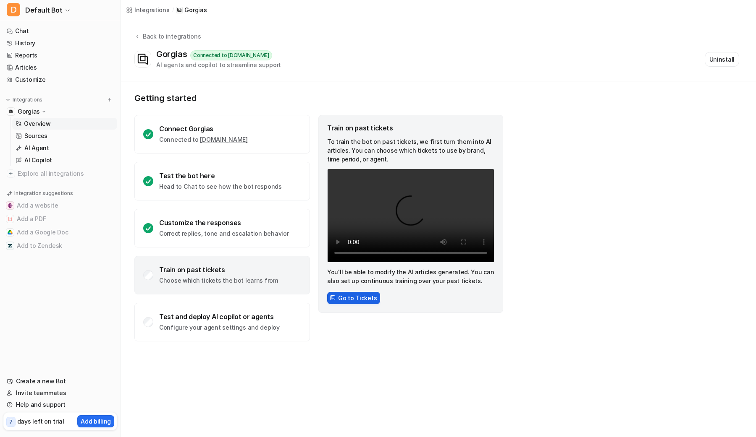
click at [345, 297] on button "Go to Tickets" at bounding box center [353, 298] width 53 height 12
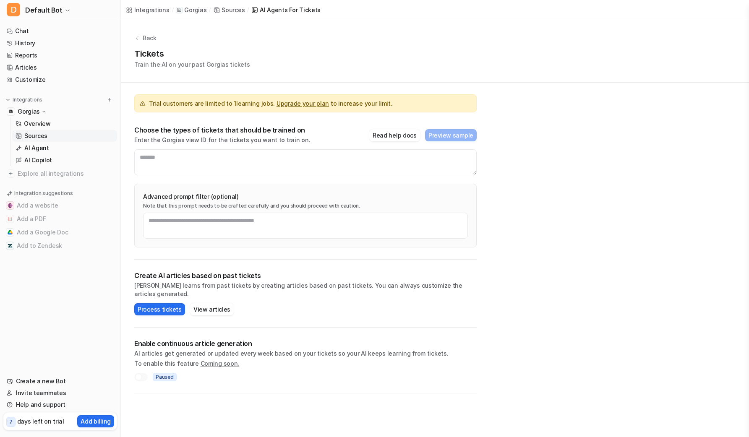
drag, startPoint x: 163, startPoint y: 303, endPoint x: 390, endPoint y: 158, distance: 269.7
click at [390, 159] on div "Trial customers are limited to 1 learning jobs. Upgrade your plan to increase y…" at bounding box center [305, 238] width 369 height 311
click at [400, 139] on button "Read help docs" at bounding box center [394, 135] width 51 height 12
click at [193, 160] on textarea at bounding box center [305, 162] width 343 height 26
paste textarea "******"
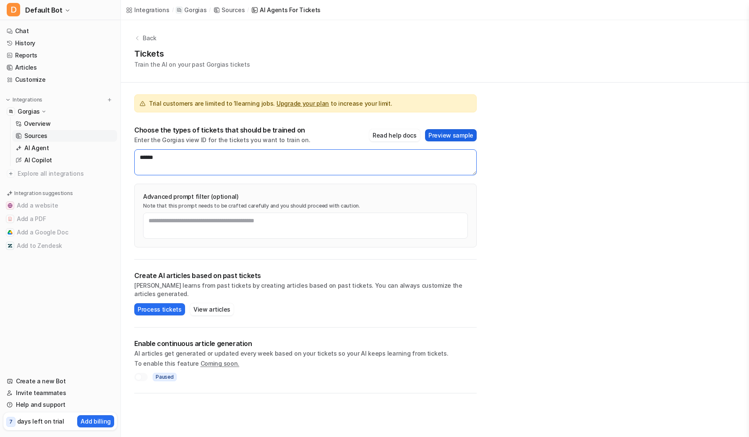
type textarea "******"
click at [459, 136] on button "Preview sample" at bounding box center [451, 135] width 52 height 12
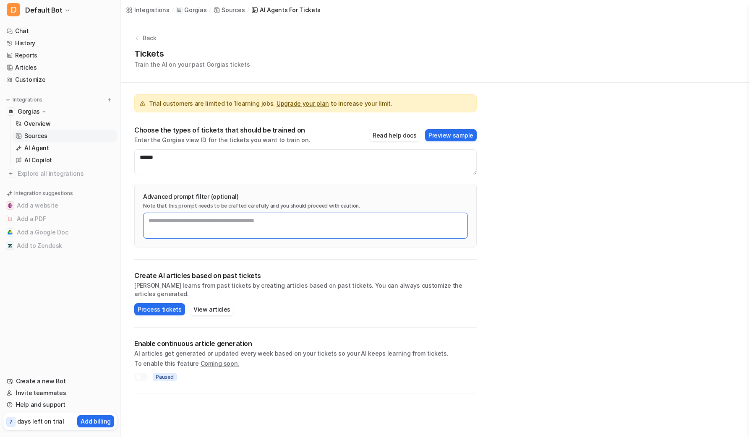
click at [214, 220] on textarea at bounding box center [305, 226] width 325 height 26
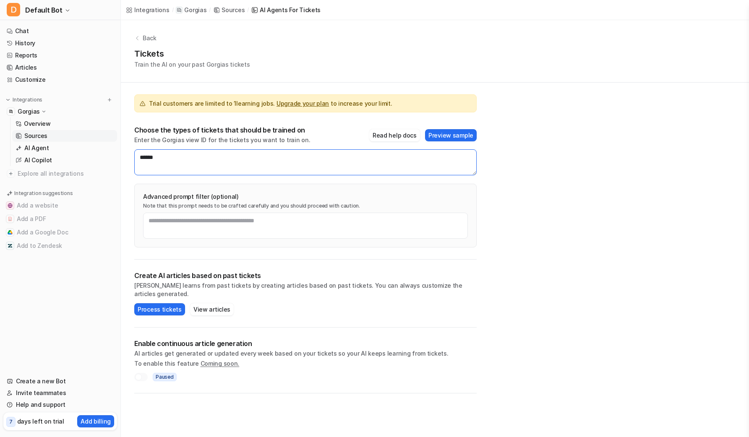
click at [221, 166] on textarea "******" at bounding box center [305, 162] width 343 height 26
drag, startPoint x: 207, startPoint y: 209, endPoint x: 205, endPoint y: 213, distance: 4.5
click at [207, 209] on div "Advanced prompt filter (optional) Note that this prompt needs to be crafted car…" at bounding box center [305, 216] width 343 height 64
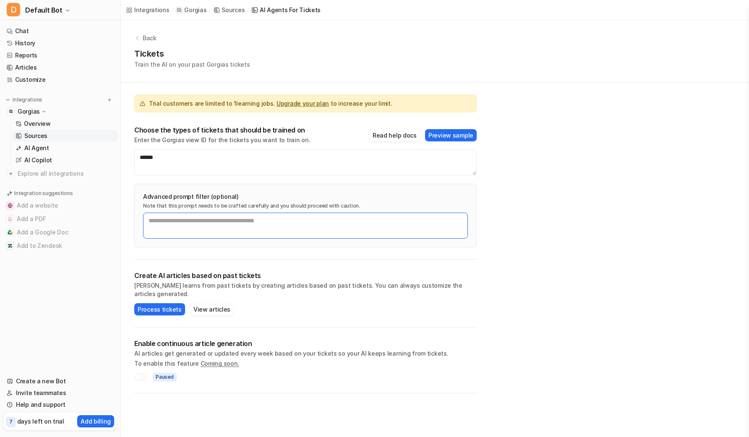
click at [201, 222] on textarea at bounding box center [305, 226] width 325 height 26
type textarea "**********"
click at [169, 304] on button "Process tickets" at bounding box center [159, 310] width 51 height 12
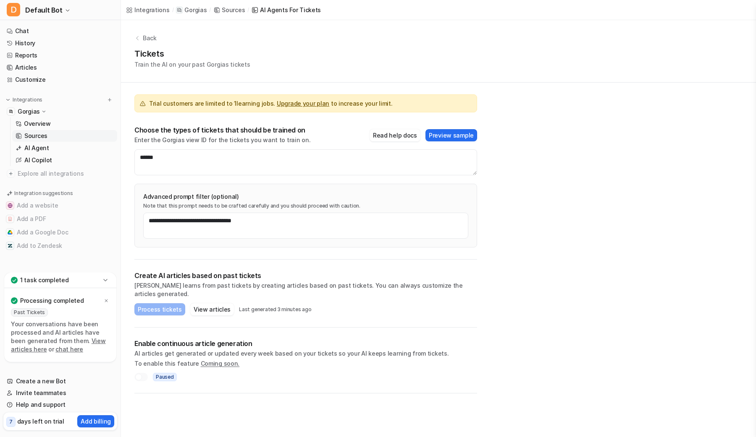
click at [75, 326] on p "Your conversations have been processed and AI articles have been generated from…" at bounding box center [60, 337] width 99 height 34
drag, startPoint x: 16, startPoint y: 324, endPoint x: 53, endPoint y: 337, distance: 38.9
click at [52, 335] on p "Your conversations have been processed and AI articles have been generated from…" at bounding box center [60, 337] width 99 height 34
click at [53, 341] on p "Your conversations have been processed and AI articles have been generated from…" at bounding box center [60, 337] width 99 height 34
click at [82, 343] on link "View articles here" at bounding box center [58, 346] width 95 height 16
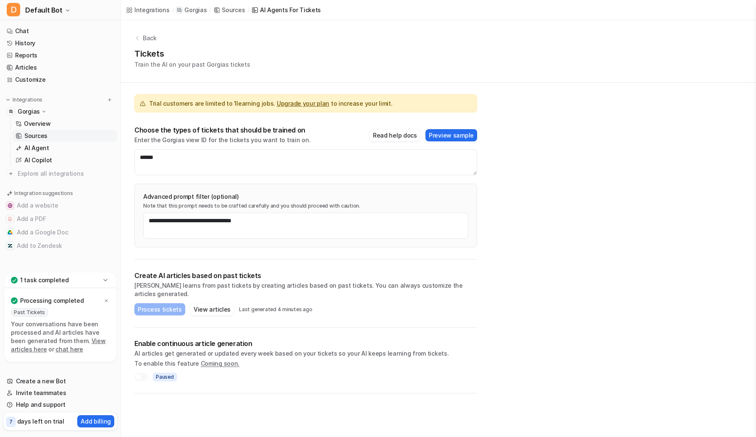
click at [55, 350] on link "chat here" at bounding box center [68, 349] width 27 height 7
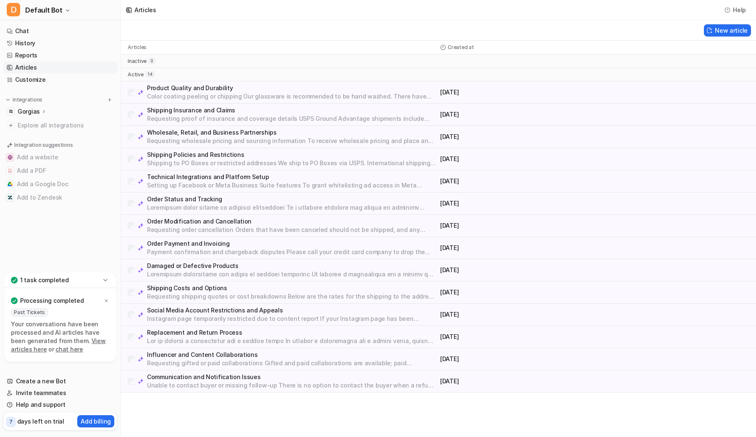
click at [170, 91] on p "Product Quality and Durability" at bounding box center [292, 88] width 290 height 8
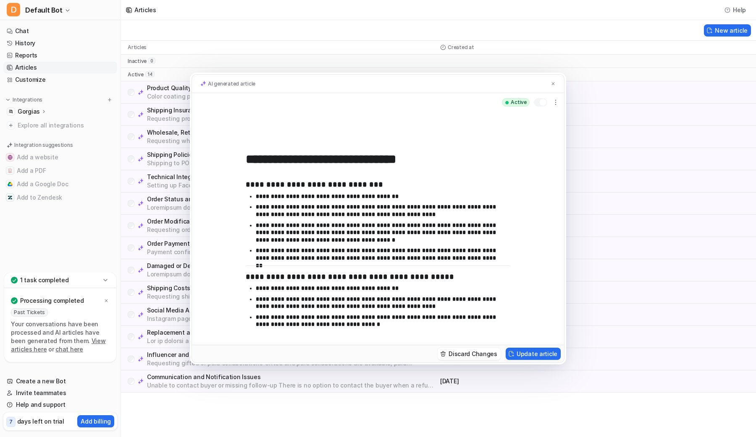
scroll to position [4, 0]
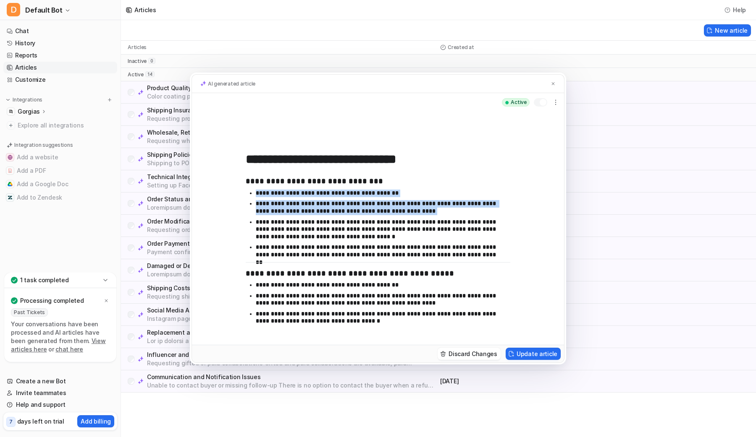
drag, startPoint x: 257, startPoint y: 191, endPoint x: 397, endPoint y: 215, distance: 141.9
click at [397, 215] on ul "**********" at bounding box center [378, 226] width 264 height 73
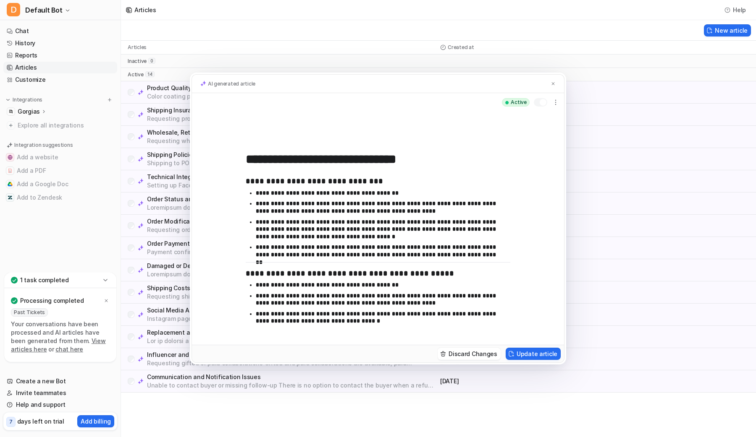
click at [394, 222] on p "**********" at bounding box center [380, 230] width 248 height 22
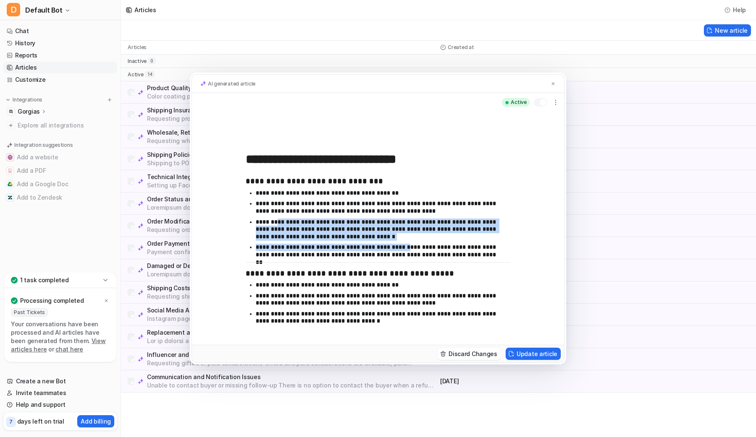
drag, startPoint x: 335, startPoint y: 233, endPoint x: 404, endPoint y: 250, distance: 71.5
click at [403, 249] on ul "**********" at bounding box center [378, 226] width 264 height 73
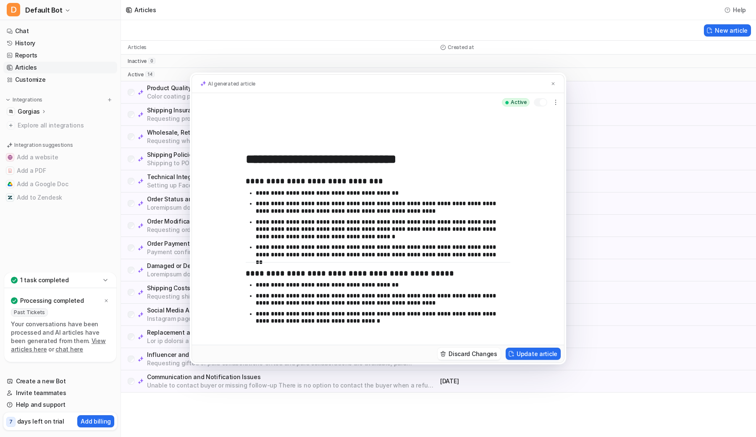
click at [407, 251] on p "**********" at bounding box center [380, 251] width 248 height 15
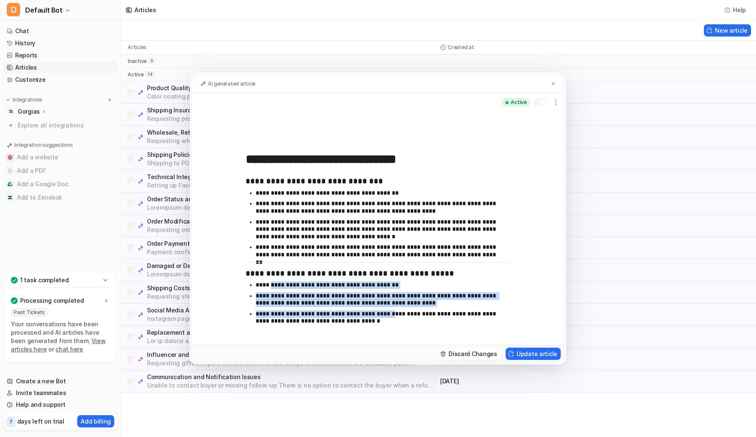
drag, startPoint x: 270, startPoint y: 282, endPoint x: 398, endPoint y: 323, distance: 134.4
click at [389, 319] on ul "**********" at bounding box center [378, 305] width 264 height 47
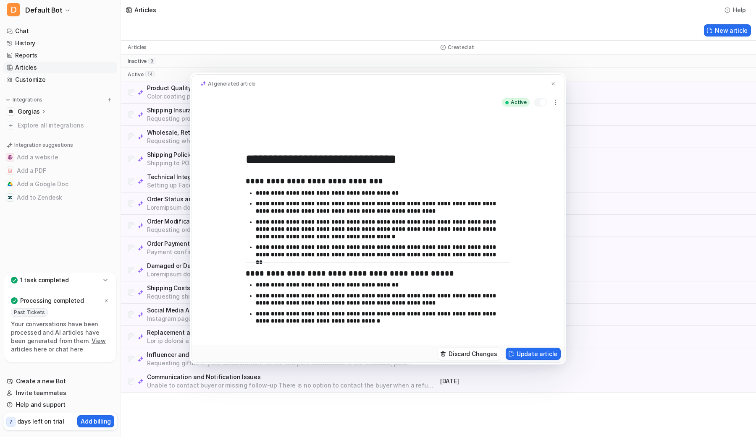
click at [398, 323] on p "**********" at bounding box center [380, 318] width 248 height 15
click at [541, 102] on div at bounding box center [542, 102] width 7 height 7
click at [554, 84] on img at bounding box center [552, 83] width 5 height 5
click at [550, 356] on button "Update article" at bounding box center [532, 354] width 55 height 12
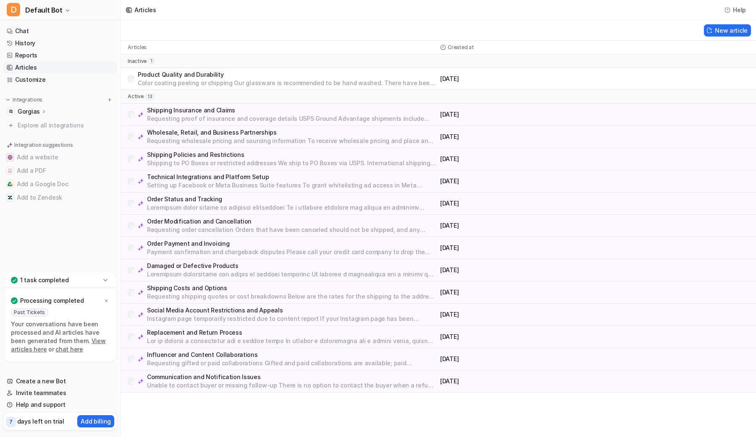
click at [220, 115] on p "Requesting proof of insurance and coverage details USPS Ground Advantage shipme…" at bounding box center [292, 119] width 290 height 8
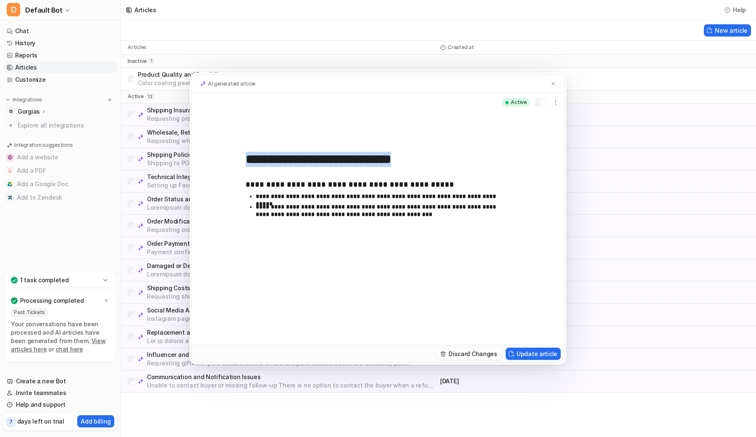
drag, startPoint x: 240, startPoint y: 172, endPoint x: 352, endPoint y: 209, distance: 118.7
click at [352, 209] on div "**********" at bounding box center [378, 228] width 372 height 233
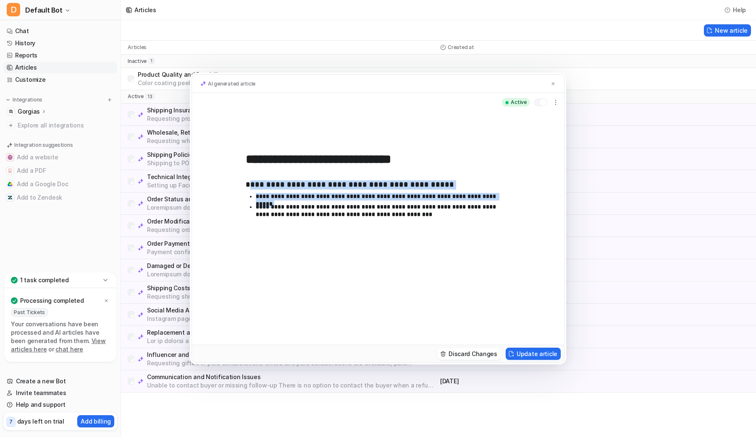
drag, startPoint x: 252, startPoint y: 184, endPoint x: 338, endPoint y: 207, distance: 89.0
click at [336, 206] on div "**********" at bounding box center [378, 251] width 264 height 154
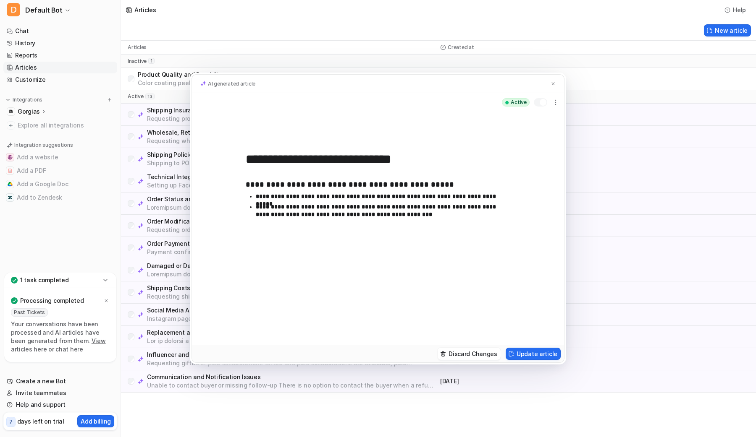
click at [338, 207] on p "**********" at bounding box center [383, 211] width 254 height 15
drag, startPoint x: 353, startPoint y: 213, endPoint x: 424, endPoint y: 228, distance: 72.6
click at [424, 228] on div "**********" at bounding box center [378, 251] width 264 height 154
click at [540, 102] on div at bounding box center [542, 102] width 7 height 7
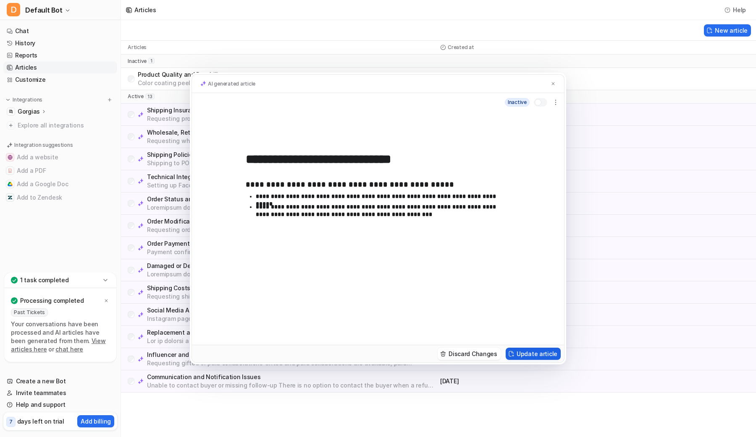
click at [542, 353] on button "Update article" at bounding box center [532, 354] width 55 height 12
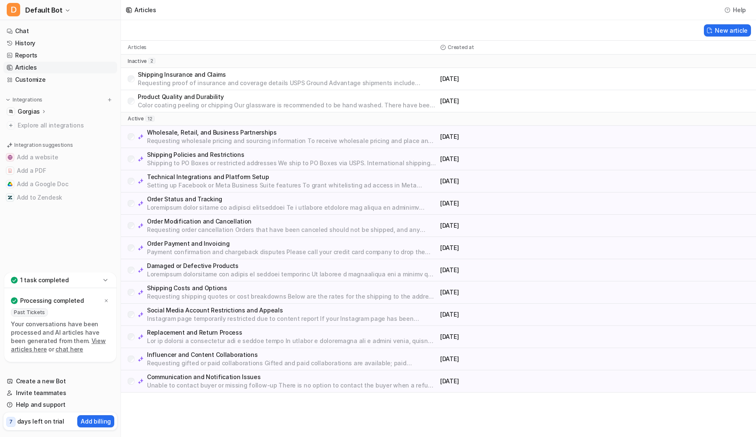
click at [199, 131] on p "Wholesale, Retail, and Business Partnerships" at bounding box center [292, 132] width 290 height 8
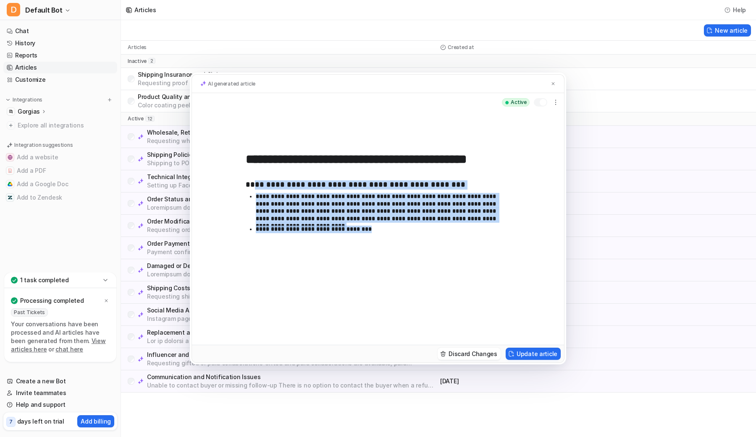
drag, startPoint x: 255, startPoint y: 187, endPoint x: 471, endPoint y: 256, distance: 226.9
click at [471, 256] on div "**********" at bounding box center [378, 251] width 264 height 154
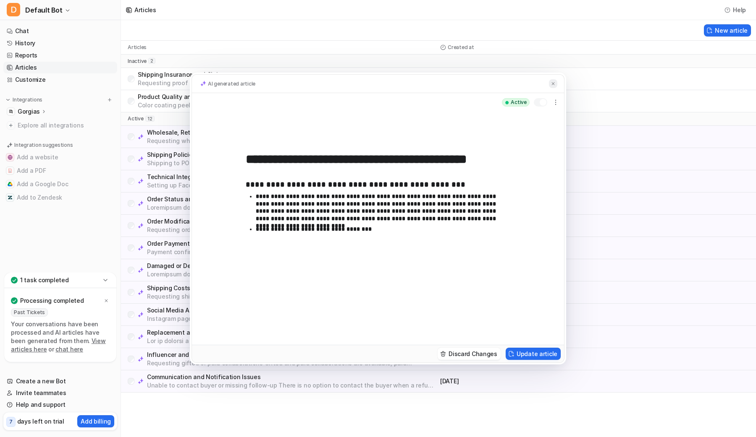
click at [555, 85] on button at bounding box center [553, 83] width 8 height 9
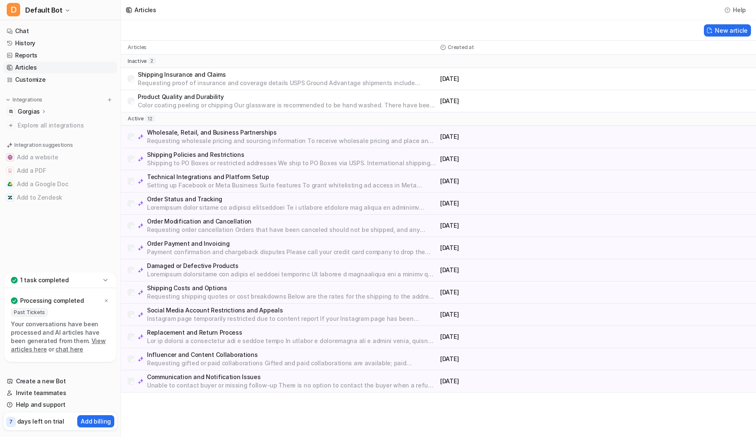
click at [204, 163] on p "Shipping to PO Boxes or restricted addresses We ship to PO Boxes via USPS. Inte…" at bounding box center [292, 163] width 290 height 8
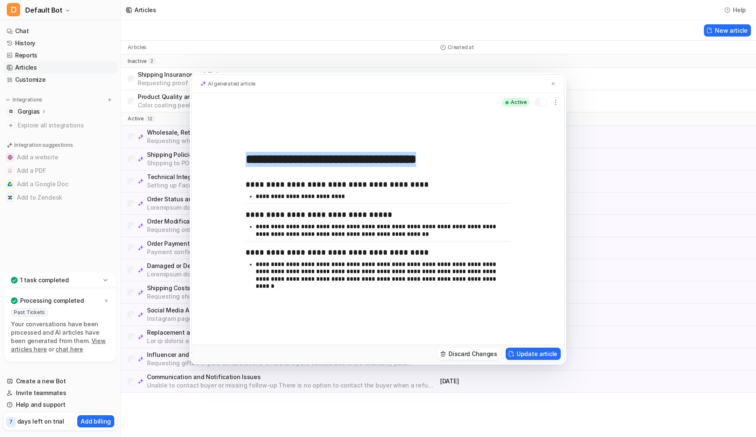
drag, startPoint x: 241, startPoint y: 176, endPoint x: 377, endPoint y: 261, distance: 160.6
click at [356, 240] on div "**********" at bounding box center [378, 228] width 372 height 233
click at [378, 263] on p "**********" at bounding box center [383, 272] width 254 height 22
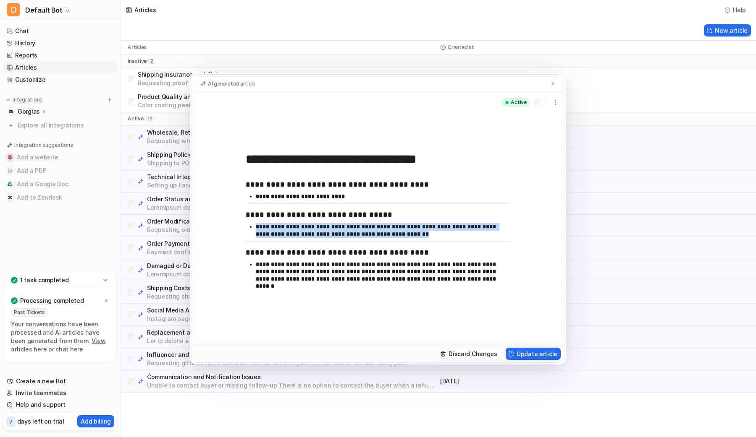
drag, startPoint x: 283, startPoint y: 222, endPoint x: 405, endPoint y: 234, distance: 122.8
click at [394, 233] on div "**********" at bounding box center [378, 251] width 264 height 154
click at [405, 234] on p "**********" at bounding box center [383, 230] width 254 height 15
drag, startPoint x: 327, startPoint y: 222, endPoint x: 224, endPoint y: 220, distance: 103.3
click at [224, 220] on div "**********" at bounding box center [378, 228] width 372 height 233
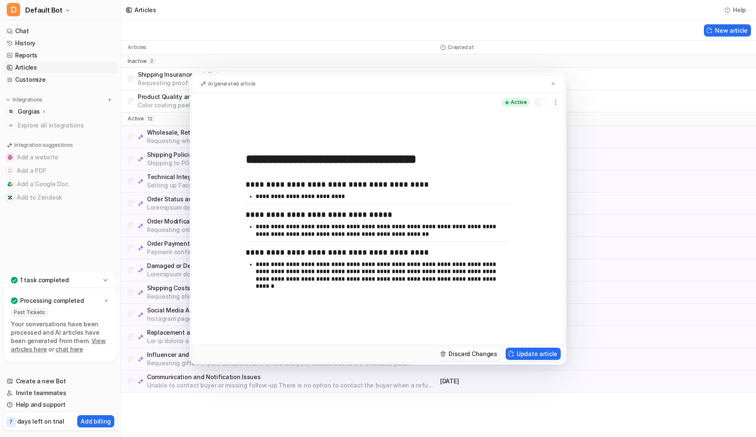
click at [224, 220] on div "**********" at bounding box center [378, 228] width 372 height 233
click at [557, 99] on icon "button" at bounding box center [555, 102] width 8 height 8
click at [555, 85] on img at bounding box center [552, 83] width 5 height 5
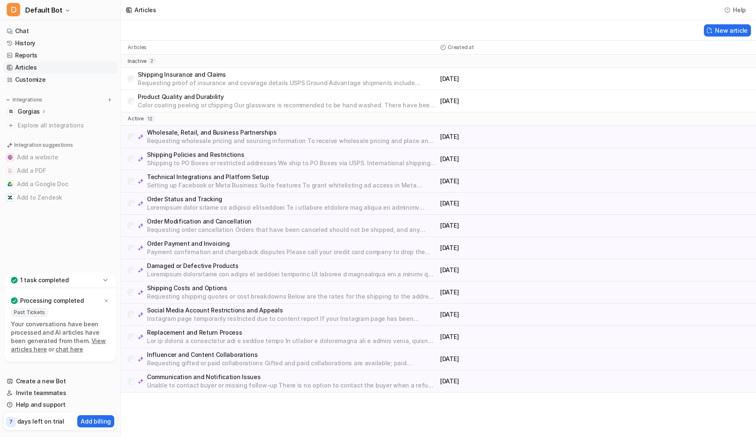
click at [193, 181] on p "Setting up Facebook or Meta Business Suite features To grant whitelisting ad ac…" at bounding box center [292, 185] width 290 height 8
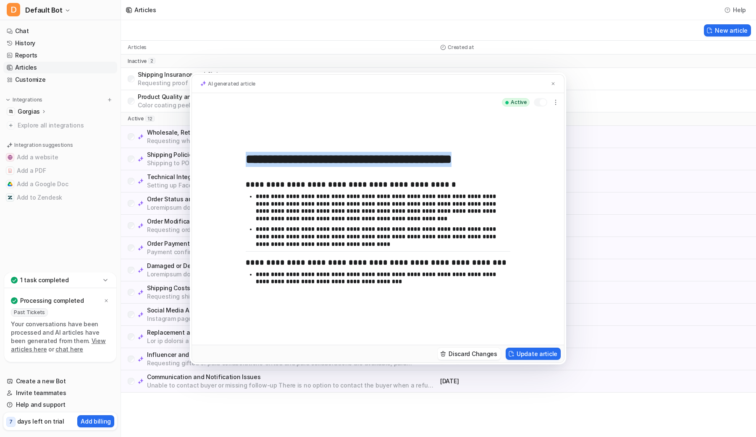
drag, startPoint x: 249, startPoint y: 167, endPoint x: 421, endPoint y: 247, distance: 189.1
click at [421, 247] on div "**********" at bounding box center [378, 247] width 264 height 161
click at [433, 257] on div "**********" at bounding box center [378, 251] width 264 height 154
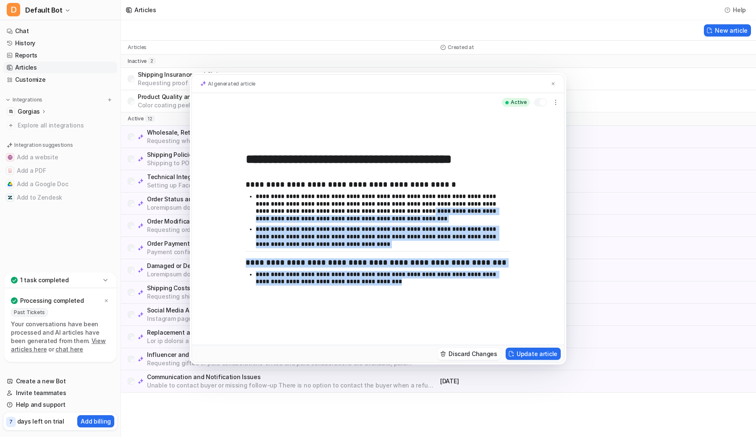
drag, startPoint x: 416, startPoint y: 271, endPoint x: 352, endPoint y: 193, distance: 100.8
click at [353, 198] on div "**********" at bounding box center [378, 251] width 264 height 154
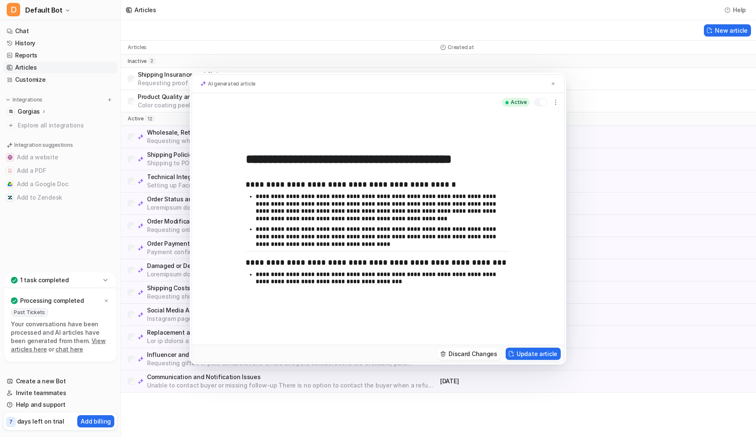
click at [355, 191] on div "**********" at bounding box center [378, 251] width 264 height 154
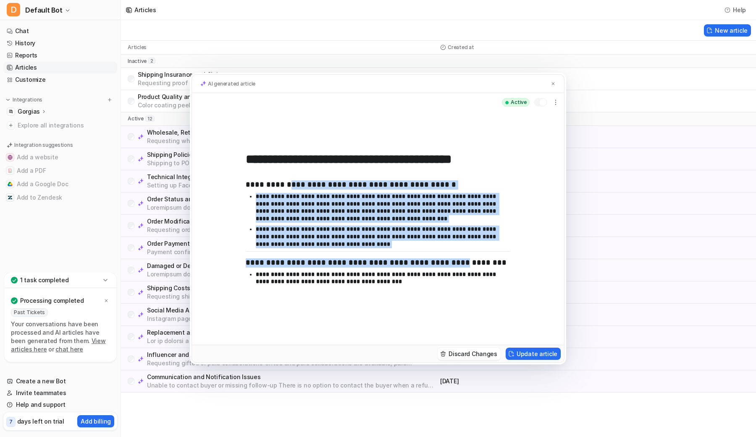
drag, startPoint x: 285, startPoint y: 182, endPoint x: 440, endPoint y: 260, distance: 172.5
click at [439, 259] on div "**********" at bounding box center [378, 251] width 264 height 154
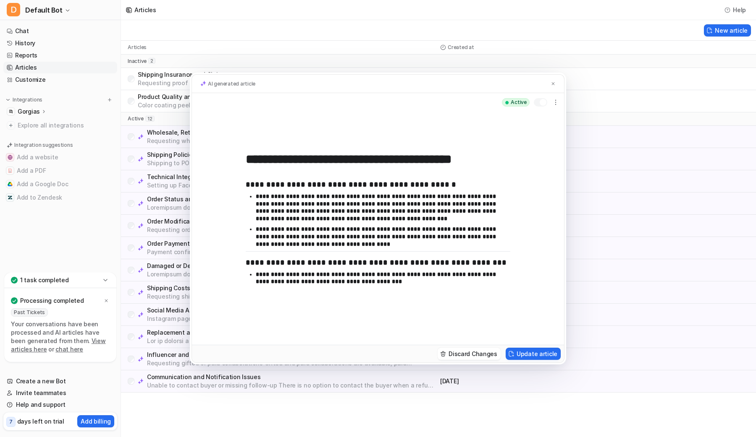
click at [440, 260] on h3 "**********" at bounding box center [378, 263] width 264 height 9
click at [555, 87] on button at bounding box center [553, 83] width 8 height 9
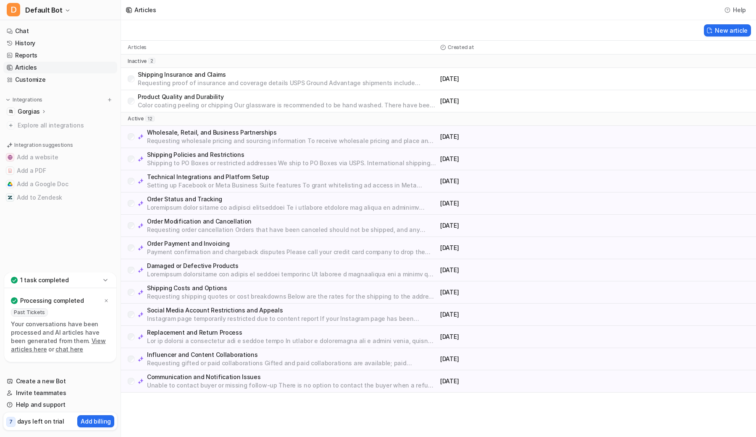
click at [182, 206] on p at bounding box center [292, 208] width 290 height 8
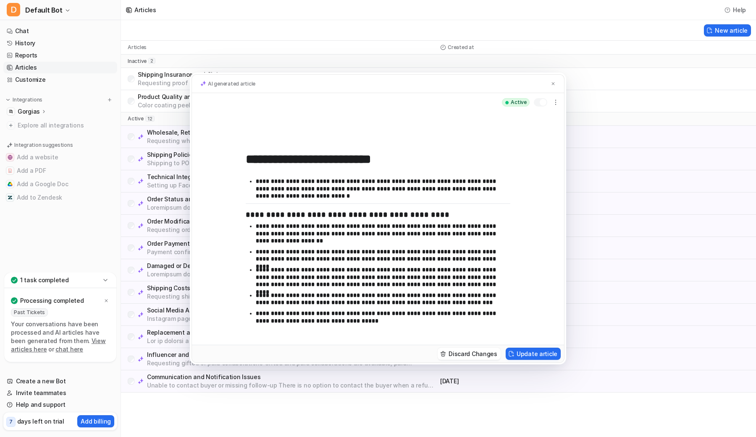
scroll to position [0, 0]
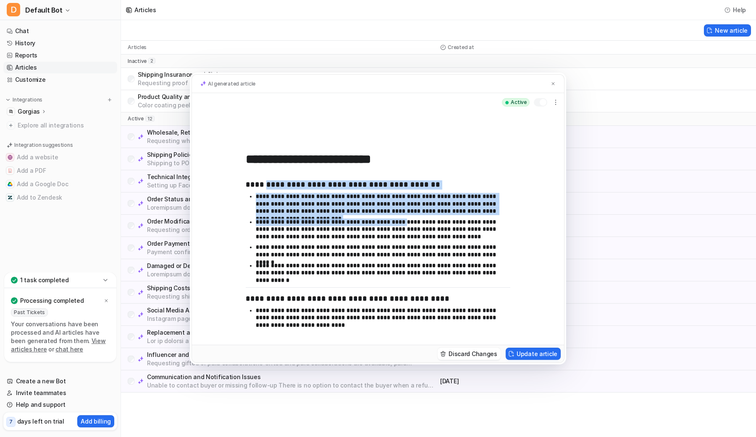
drag, startPoint x: 270, startPoint y: 189, endPoint x: 429, endPoint y: 244, distance: 168.7
click at [427, 243] on div "**********" at bounding box center [378, 251] width 264 height 154
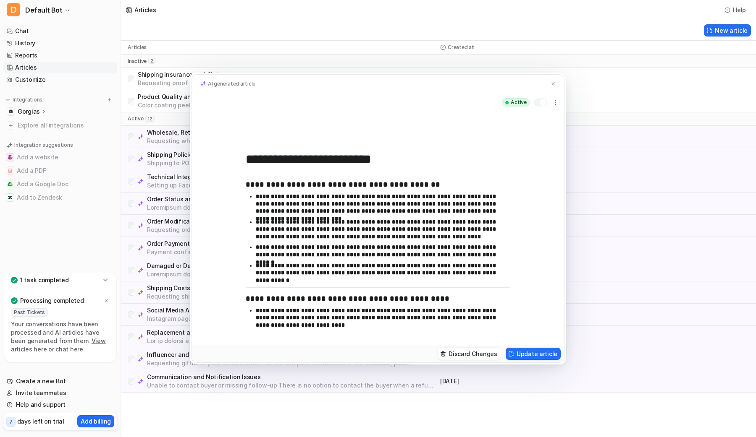
drag, startPoint x: 433, startPoint y: 247, endPoint x: 443, endPoint y: 243, distance: 10.7
click at [434, 247] on p "**********" at bounding box center [380, 251] width 248 height 15
click at [550, 82] on button at bounding box center [553, 83] width 8 height 9
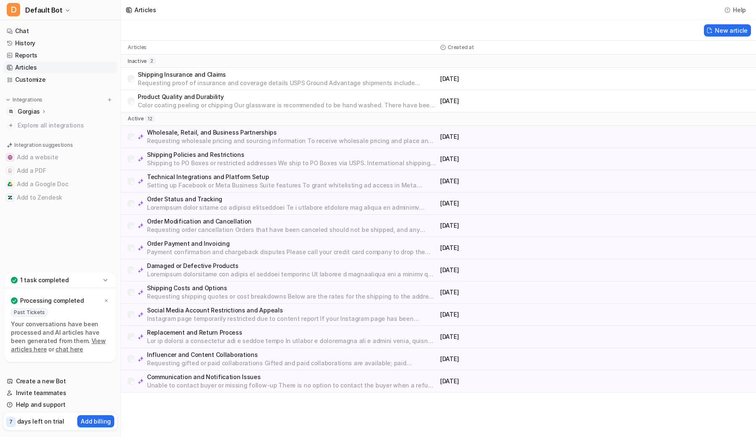
click at [197, 272] on p at bounding box center [292, 274] width 290 height 8
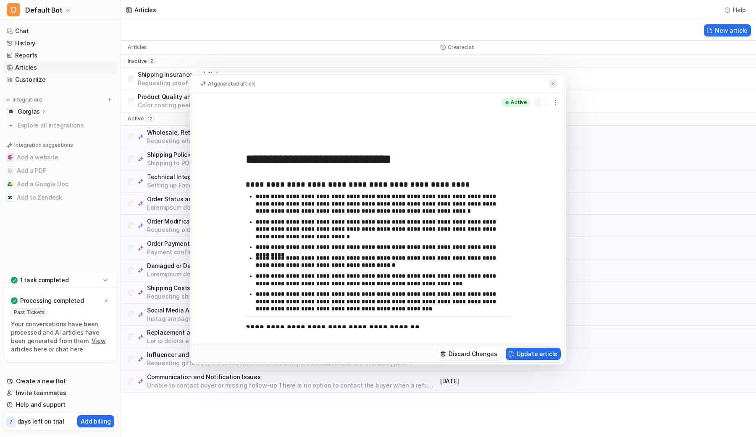
click at [555, 86] on button at bounding box center [553, 83] width 8 height 9
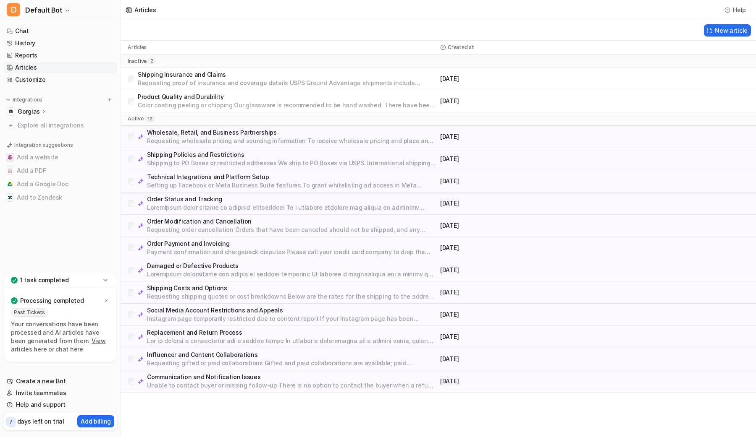
click at [211, 360] on p "Requesting gifted or paid collaborations Gifted and paid collaborations are ava…" at bounding box center [292, 363] width 290 height 8
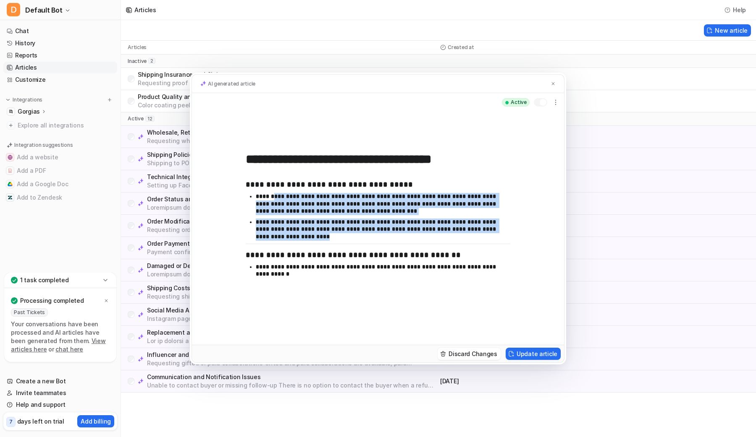
drag, startPoint x: 328, startPoint y: 203, endPoint x: 421, endPoint y: 244, distance: 101.3
click at [418, 243] on ul "**********" at bounding box center [378, 218] width 264 height 51
click at [554, 87] on button at bounding box center [553, 83] width 8 height 9
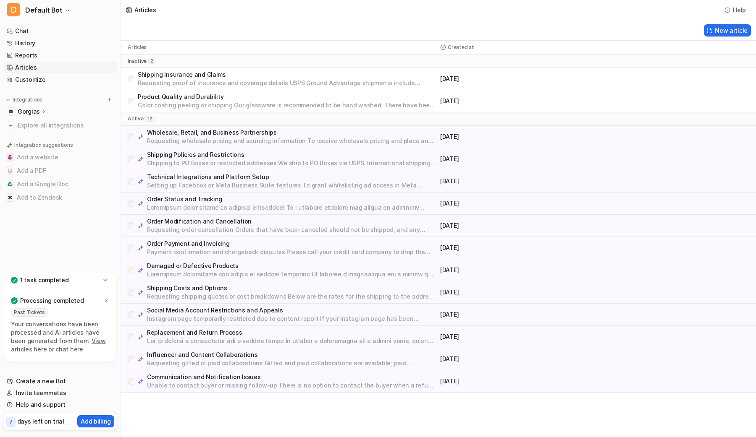
click at [272, 388] on p "Unable to contact buyer or missing follow-up There is no option to contact the …" at bounding box center [292, 386] width 290 height 8
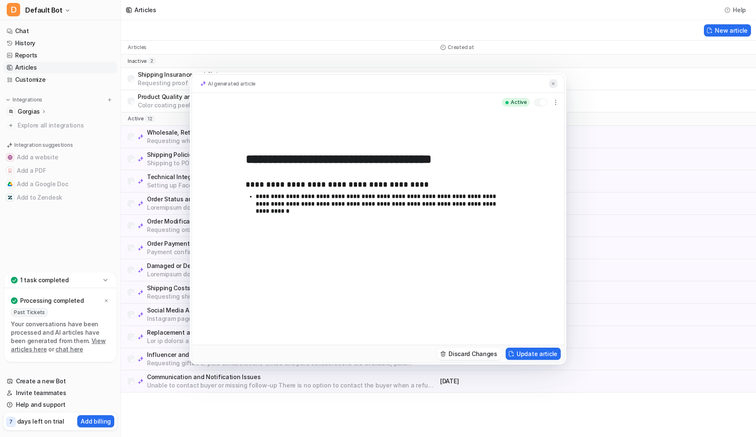
click at [553, 85] on img at bounding box center [552, 83] width 5 height 5
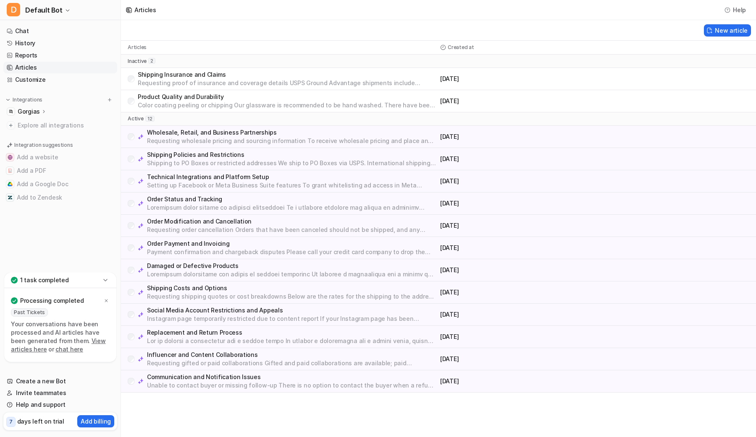
click at [81, 355] on div "Past Tickets Your conversations have been processed and AI articles have been g…" at bounding box center [60, 332] width 99 height 47
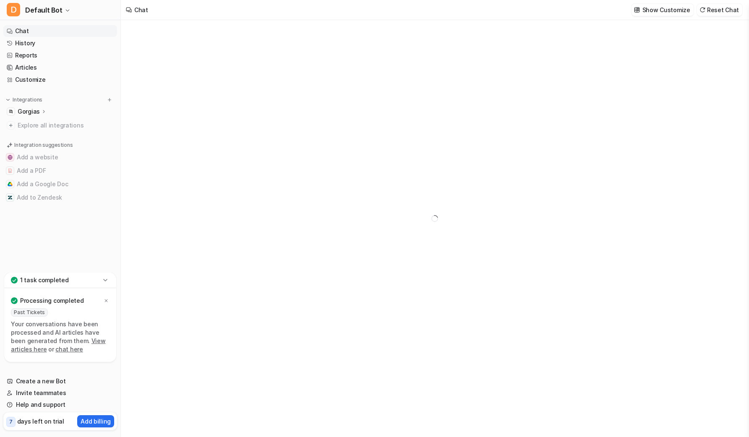
type textarea "**********"
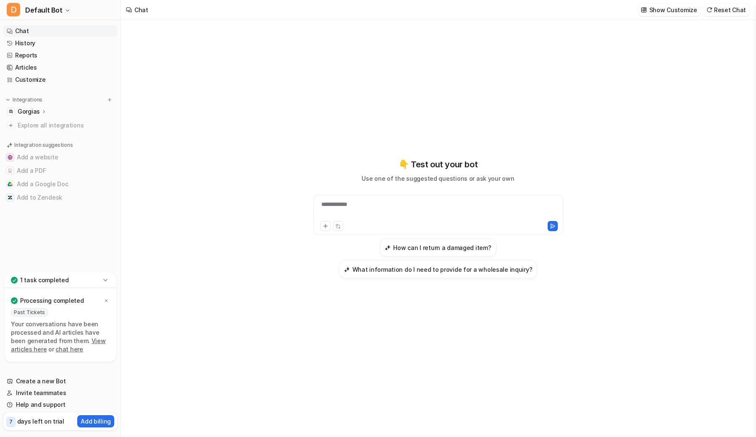
click at [396, 207] on div "**********" at bounding box center [438, 209] width 246 height 19
click at [396, 206] on div at bounding box center [438, 209] width 246 height 19
click at [416, 243] on button "How can I return a damaged item?" at bounding box center [437, 247] width 116 height 18
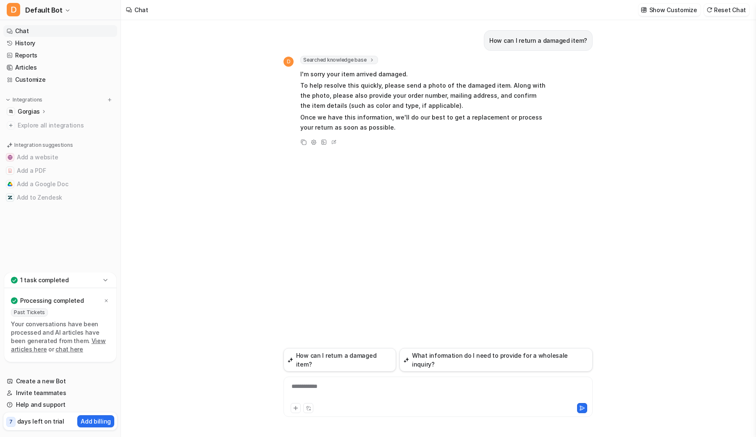
click at [353, 59] on span "Searched knowledge base" at bounding box center [339, 60] width 78 height 8
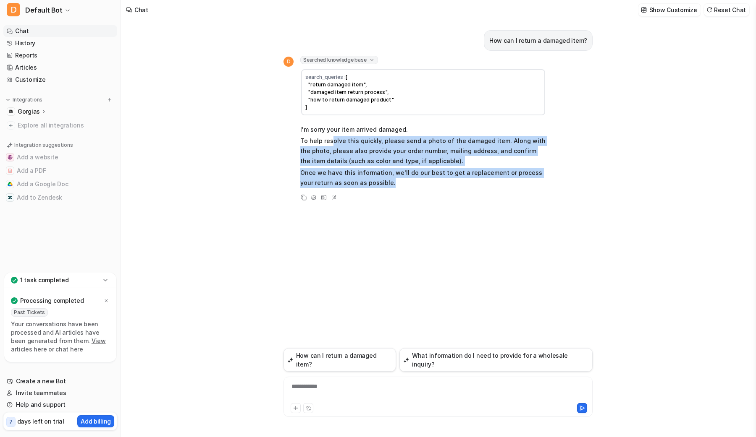
drag, startPoint x: 433, startPoint y: 185, endPoint x: 452, endPoint y: 199, distance: 23.9
click at [451, 198] on div "D Searched knowledge base search_queries : [ "return damaged item", "damaged it…" at bounding box center [414, 129] width 262 height 147
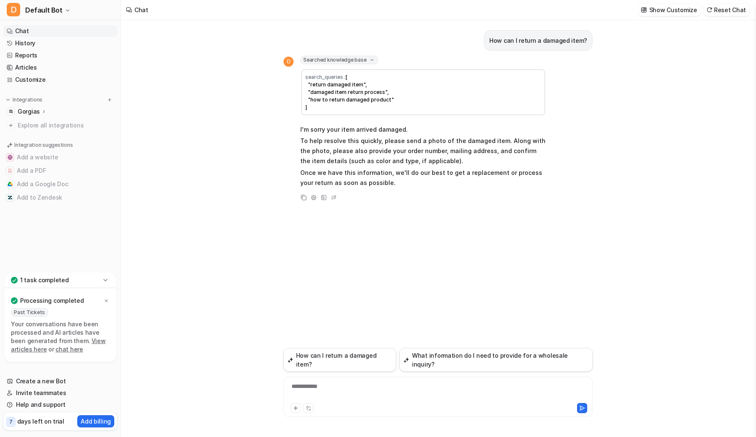
click at [452, 199] on div "Copy Adjust Tone View Sources Edit" at bounding box center [414, 198] width 262 height 10
click at [34, 110] on p "Gorgias" at bounding box center [29, 111] width 22 height 8
click at [51, 126] on link "Overview" at bounding box center [64, 124] width 105 height 12
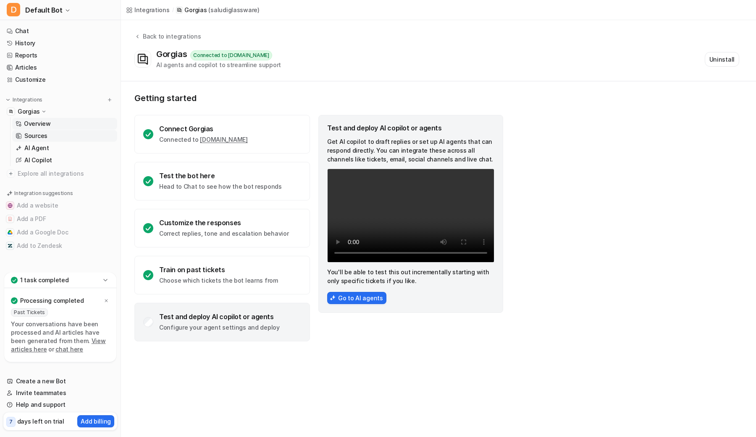
click at [35, 139] on p "Sources" at bounding box center [35, 136] width 23 height 8
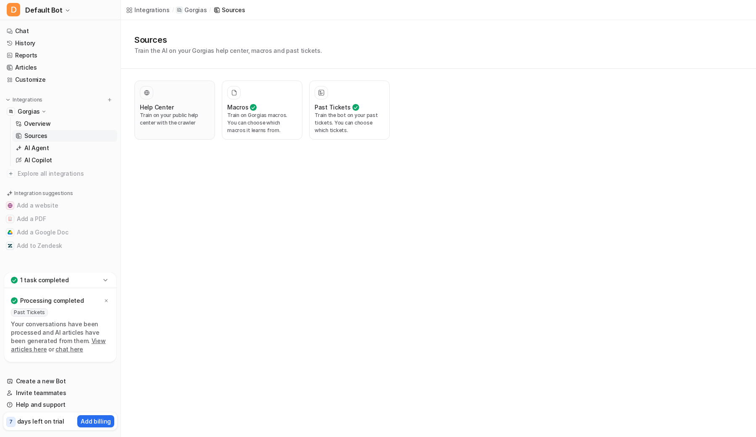
click at [166, 116] on p "Train on your public help center with the crawler" at bounding box center [175, 119] width 70 height 15
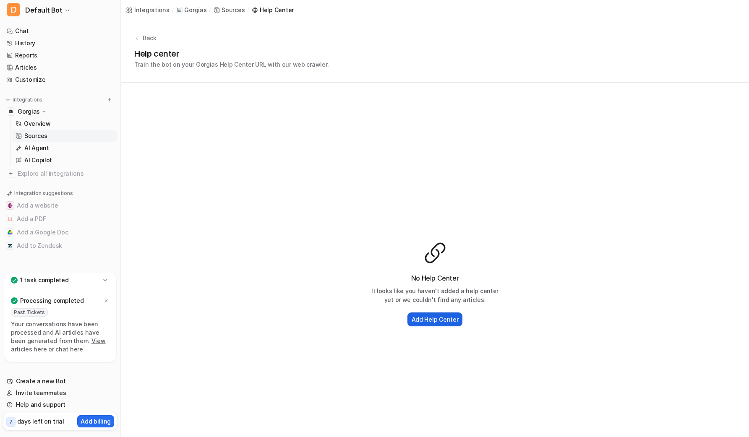
click at [427, 317] on h2 "Add Help Center" at bounding box center [435, 319] width 47 height 9
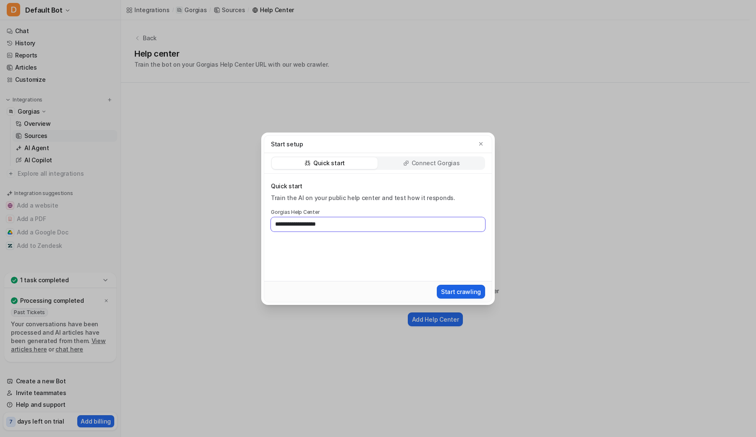
type input "**********"
click at [459, 289] on button "Start crawling" at bounding box center [461, 292] width 48 height 14
